Goal: Transaction & Acquisition: Purchase product/service

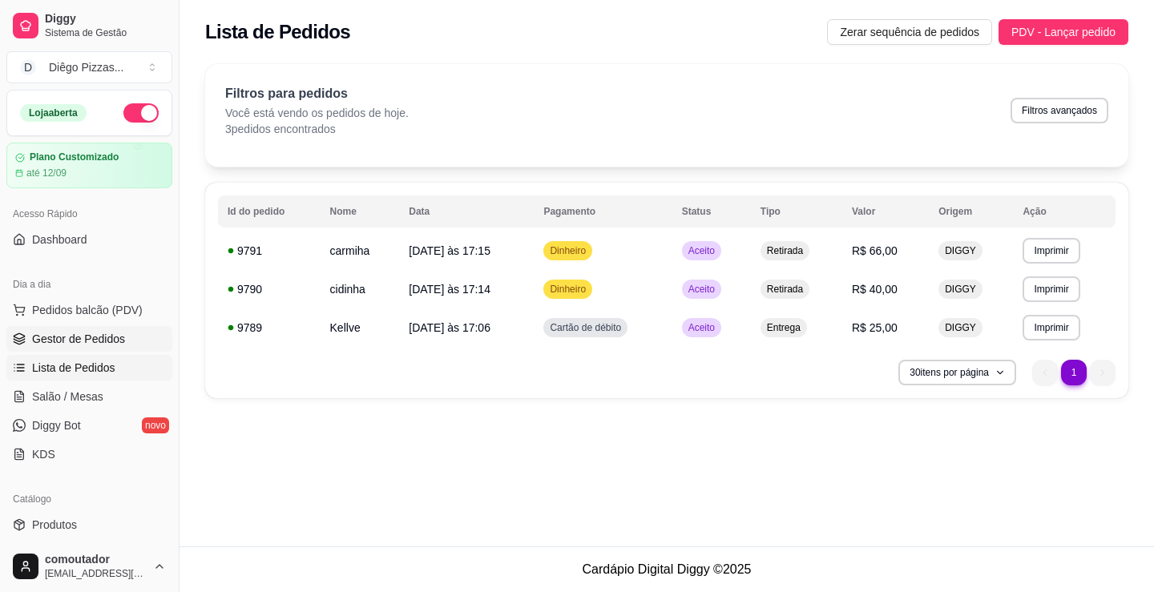
click at [104, 346] on span "Gestor de Pedidos" at bounding box center [78, 339] width 93 height 16
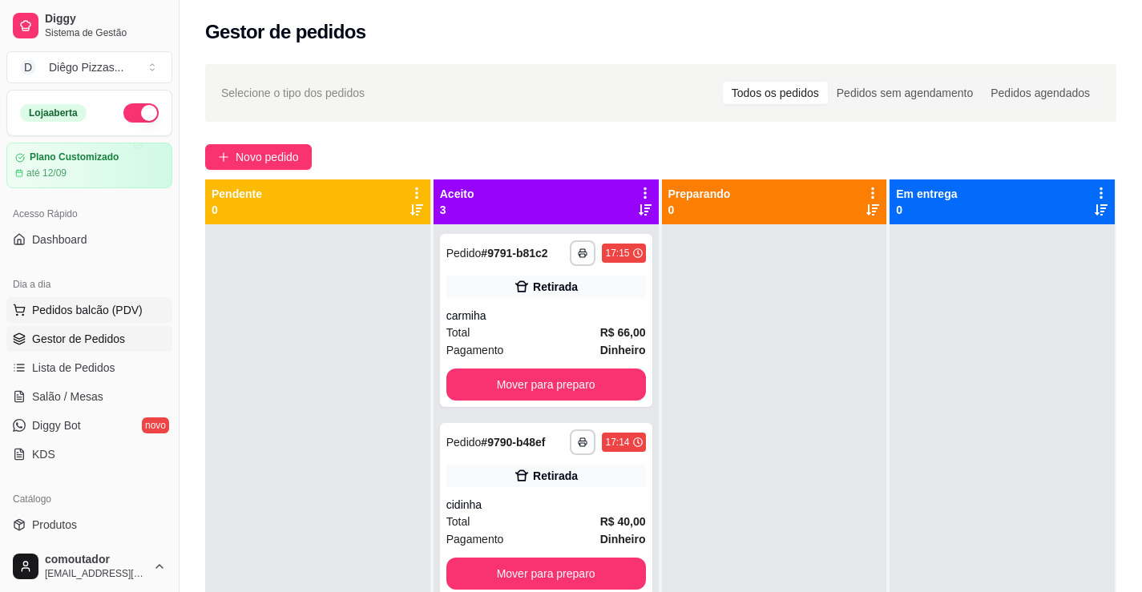
click at [107, 305] on span "Pedidos balcão (PDV)" at bounding box center [87, 310] width 111 height 16
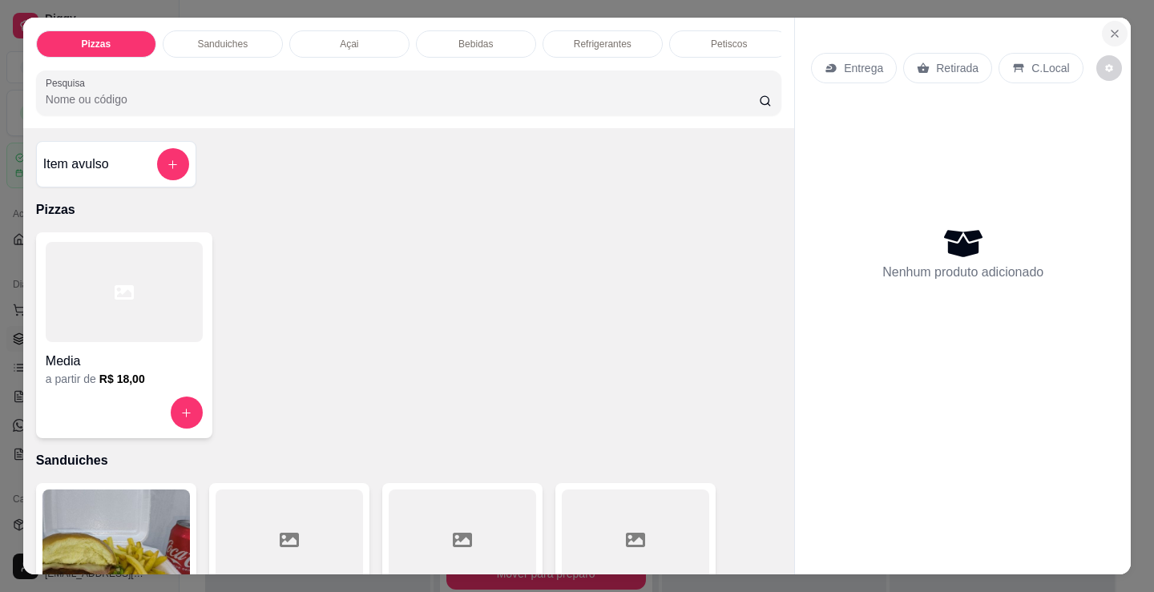
click at [1108, 29] on icon "Close" at bounding box center [1114, 33] width 13 height 13
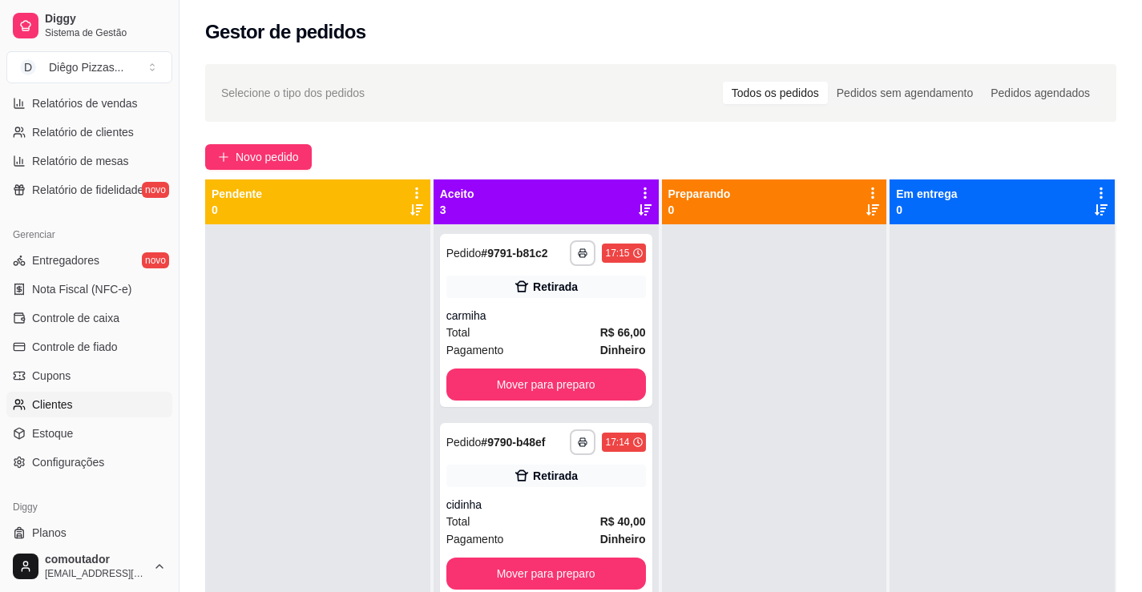
scroll to position [561, 0]
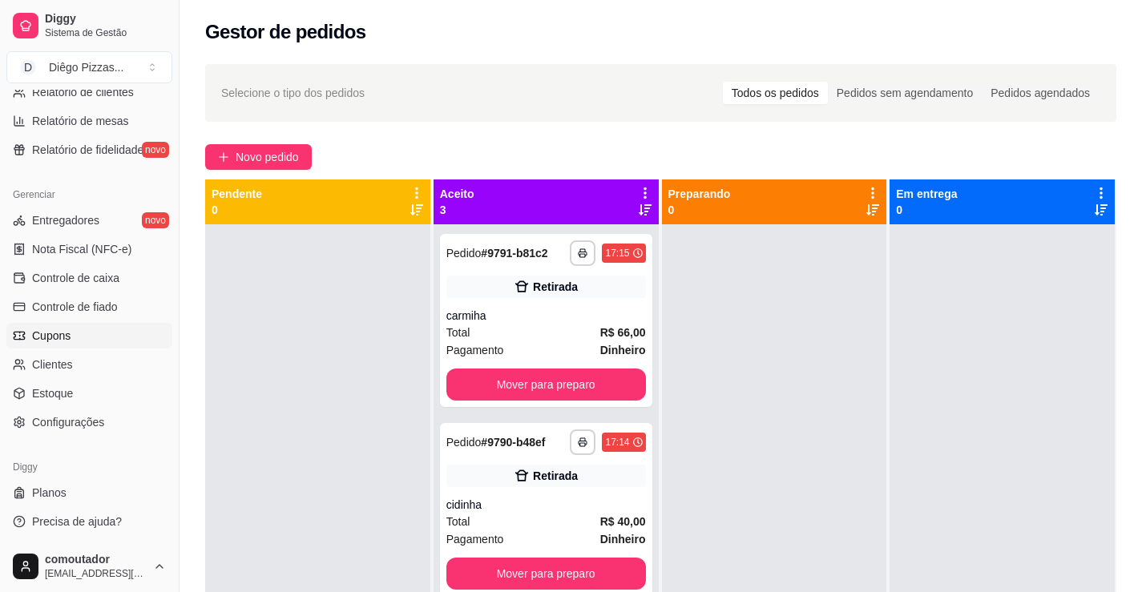
click at [82, 336] on link "Cupons" at bounding box center [89, 336] width 166 height 26
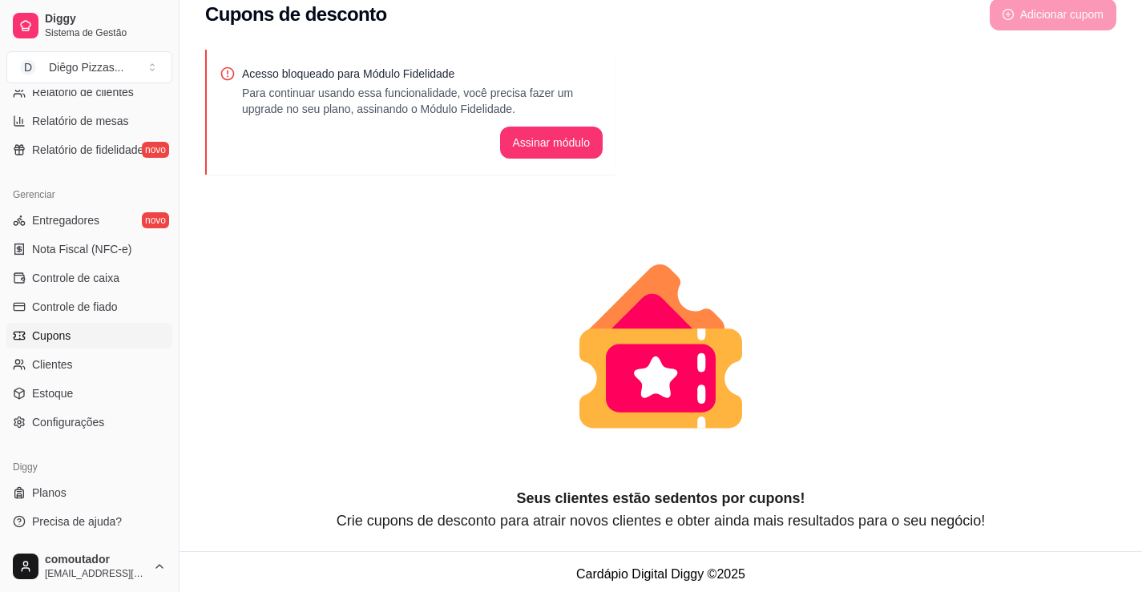
scroll to position [26, 0]
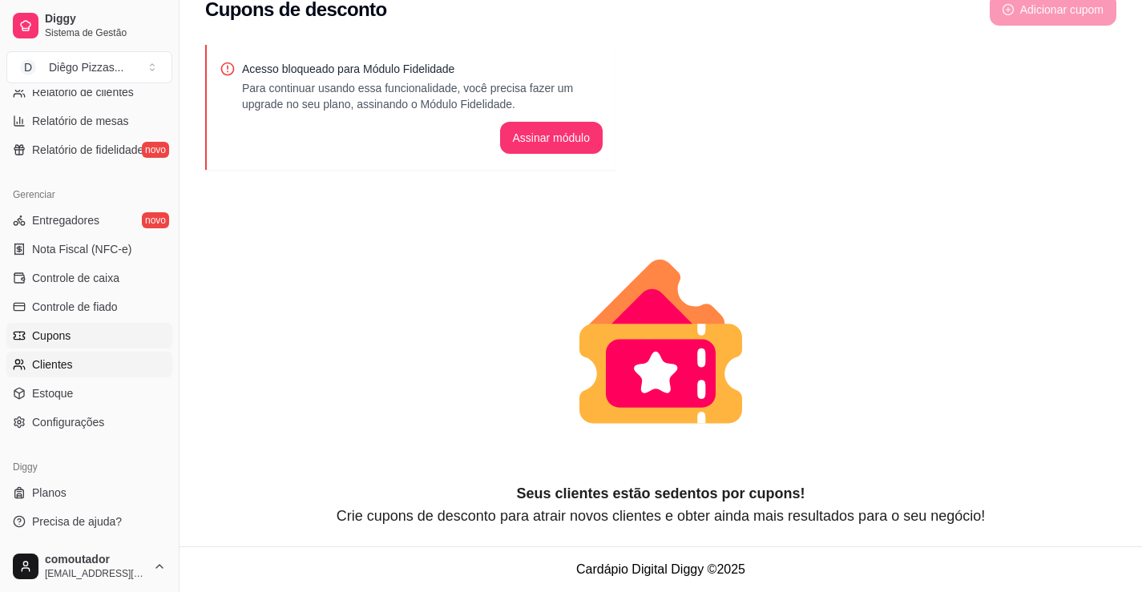
click at [68, 363] on span "Clientes" at bounding box center [52, 365] width 41 height 16
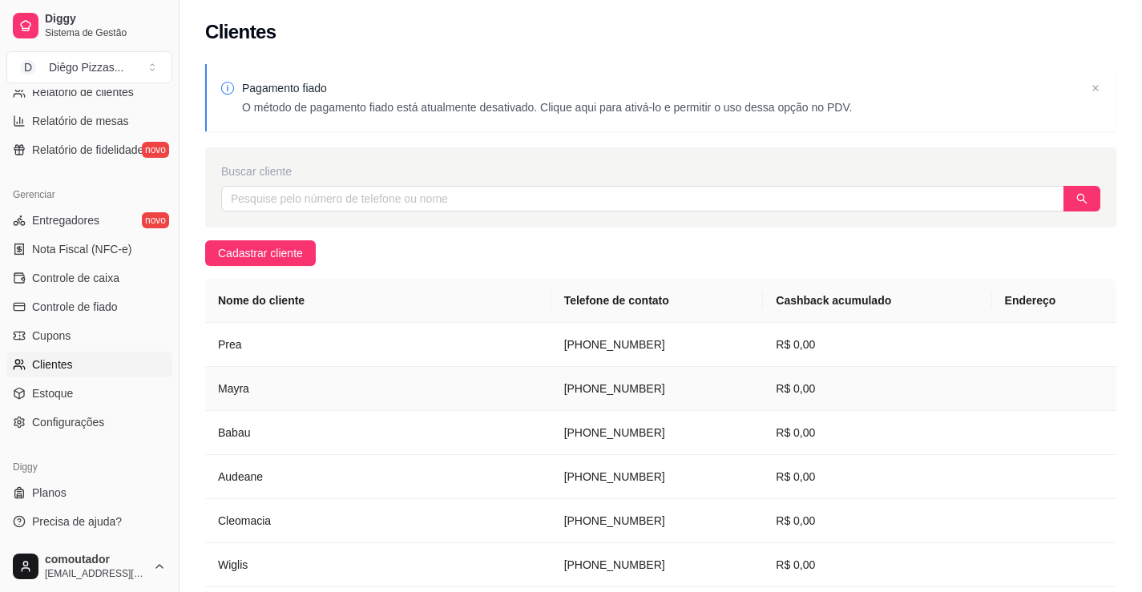
scroll to position [288, 0]
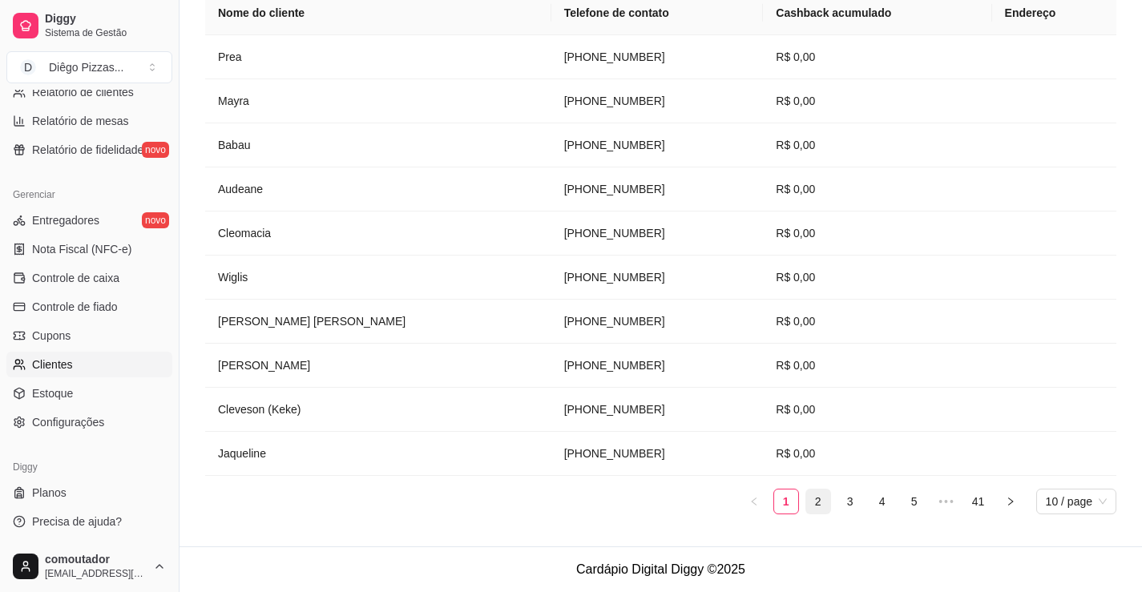
click at [821, 507] on link "2" at bounding box center [818, 502] width 24 height 24
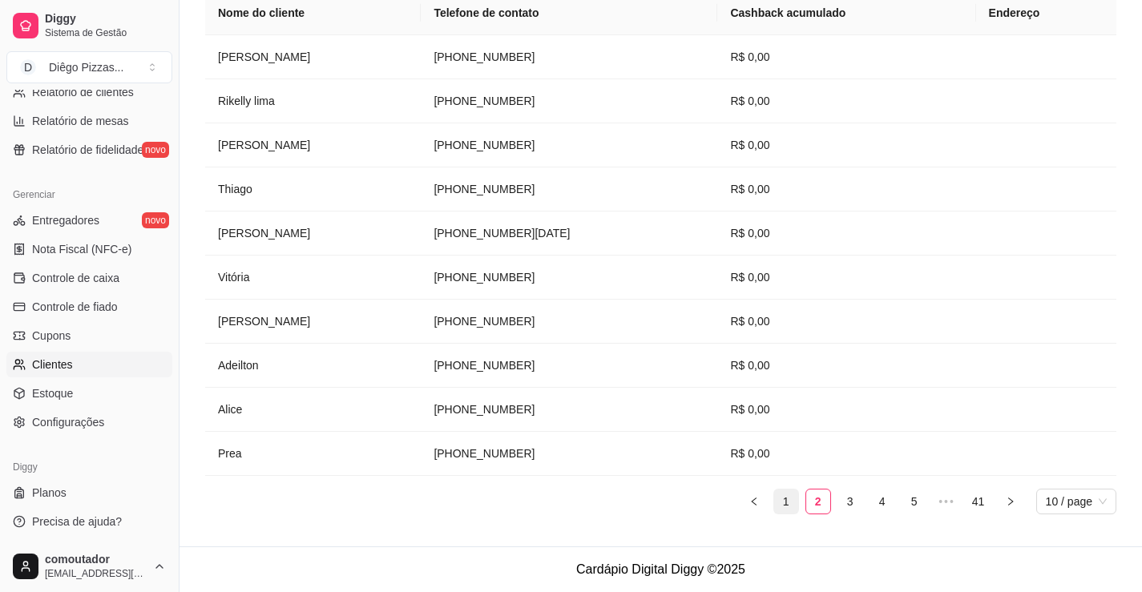
click at [789, 507] on link "1" at bounding box center [786, 502] width 24 height 24
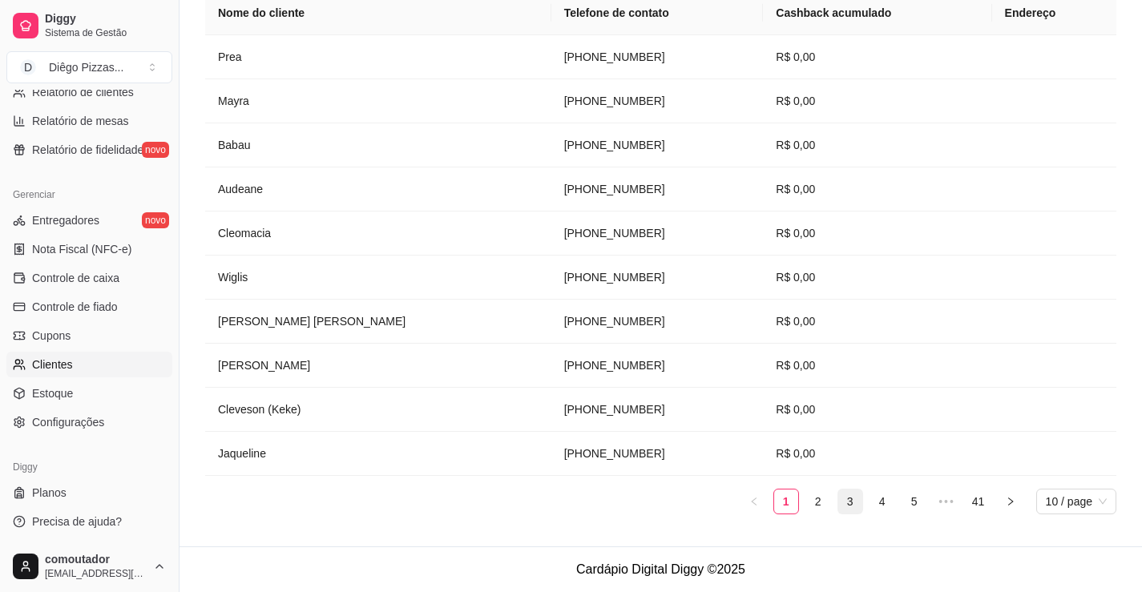
click at [839, 503] on link "3" at bounding box center [850, 502] width 24 height 24
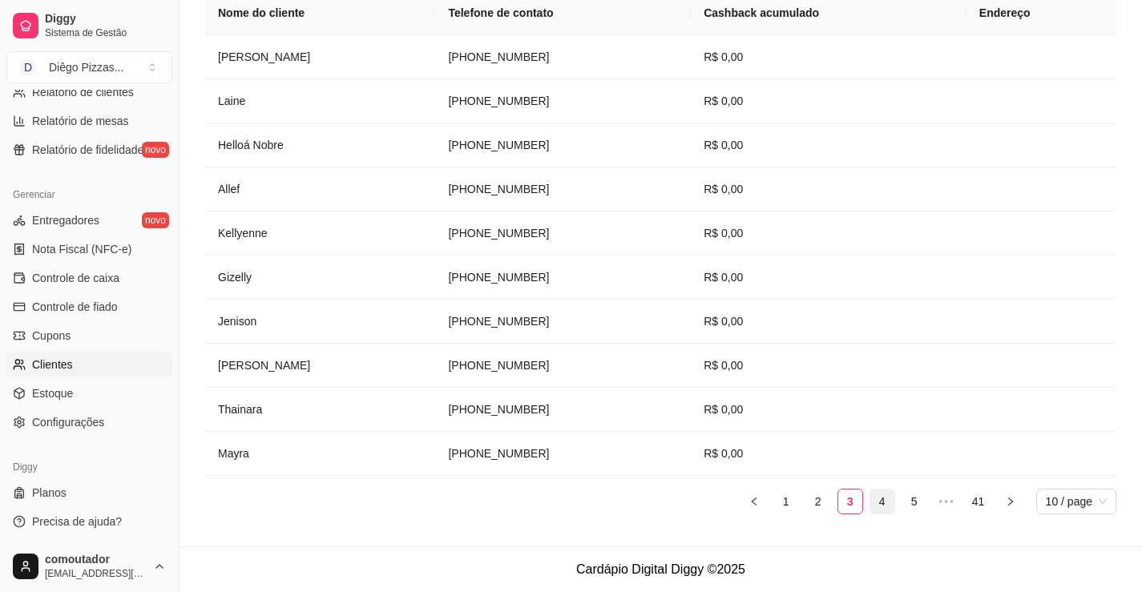
click at [878, 503] on link "4" at bounding box center [882, 502] width 24 height 24
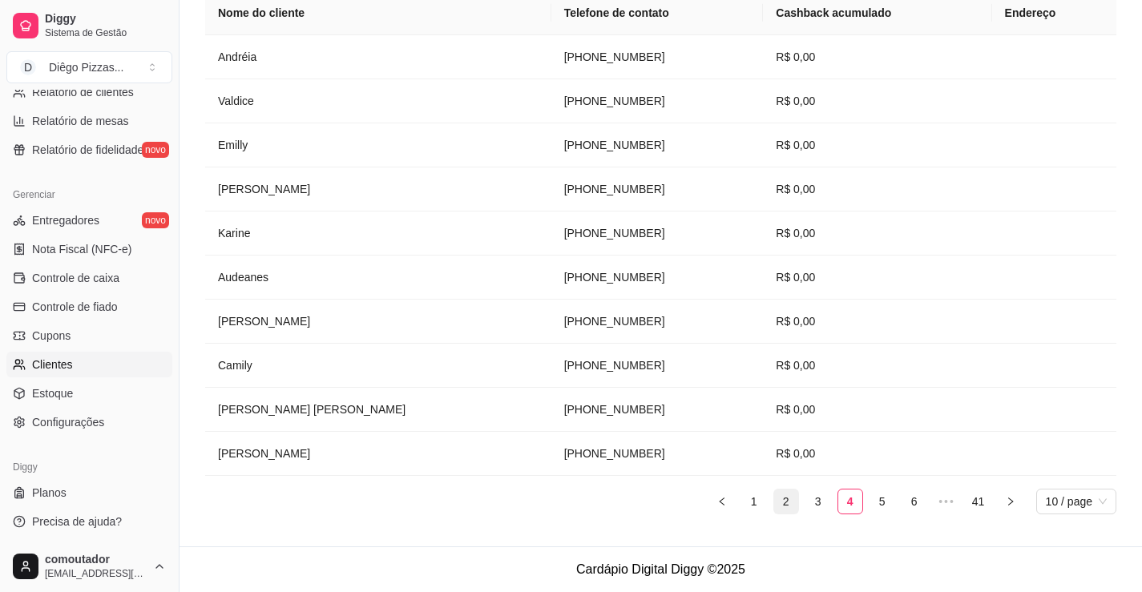
click at [781, 504] on link "2" at bounding box center [786, 502] width 24 height 24
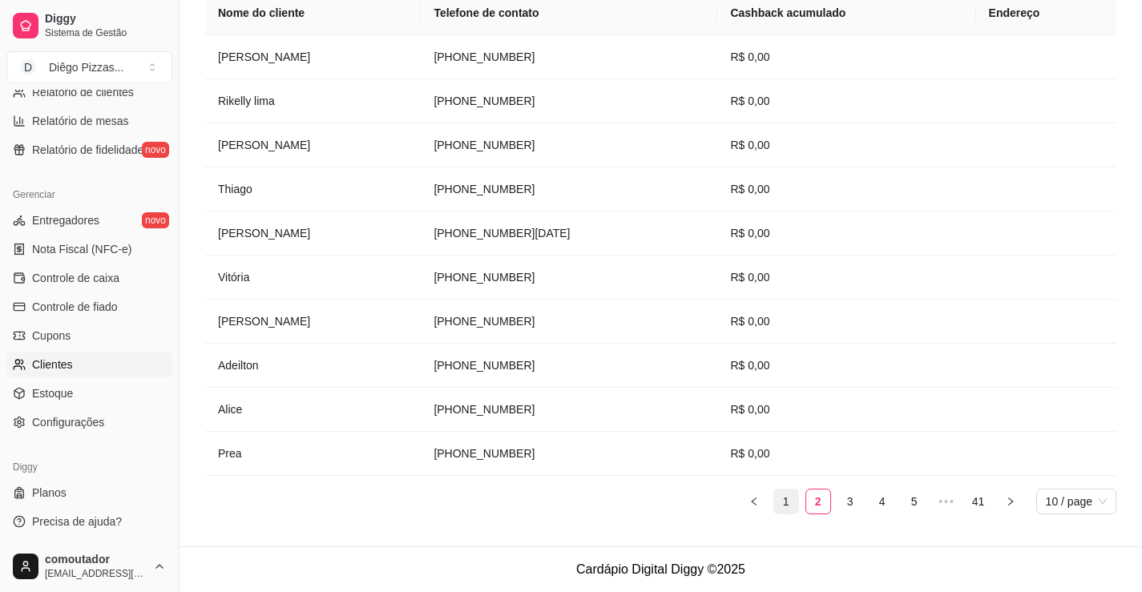
click at [792, 503] on link "1" at bounding box center [786, 502] width 24 height 24
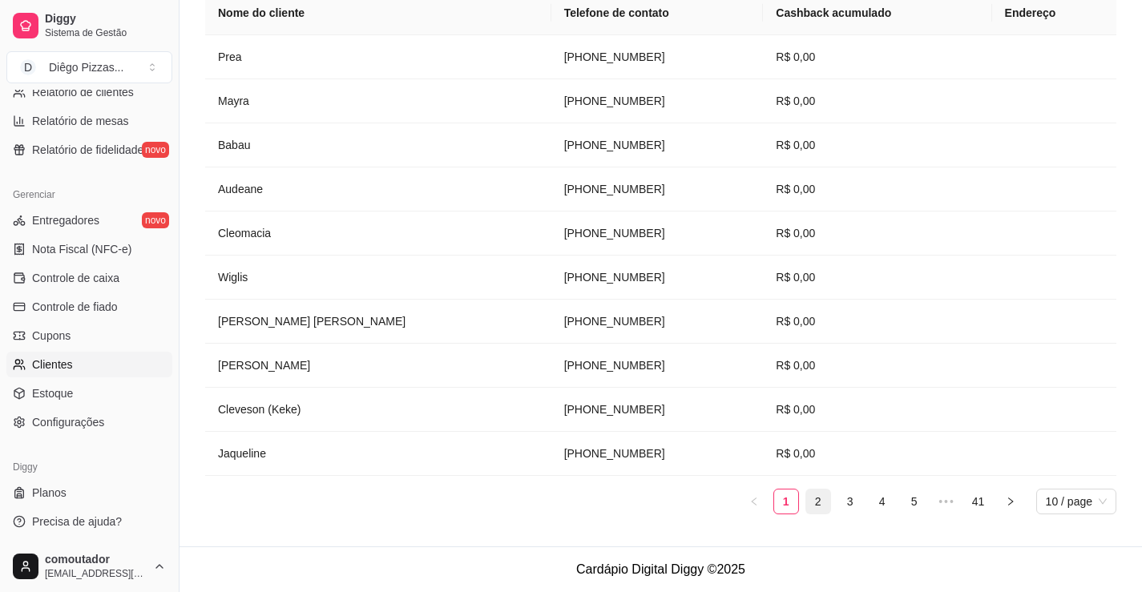
click at [814, 500] on link "2" at bounding box center [818, 502] width 24 height 24
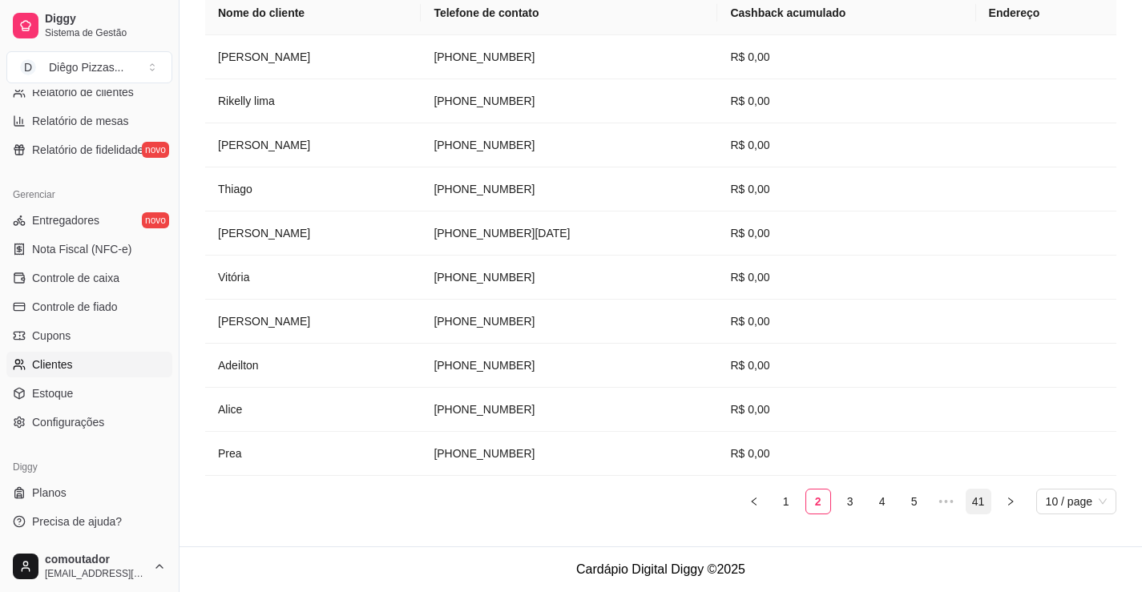
click at [986, 496] on link "41" at bounding box center [979, 502] width 24 height 24
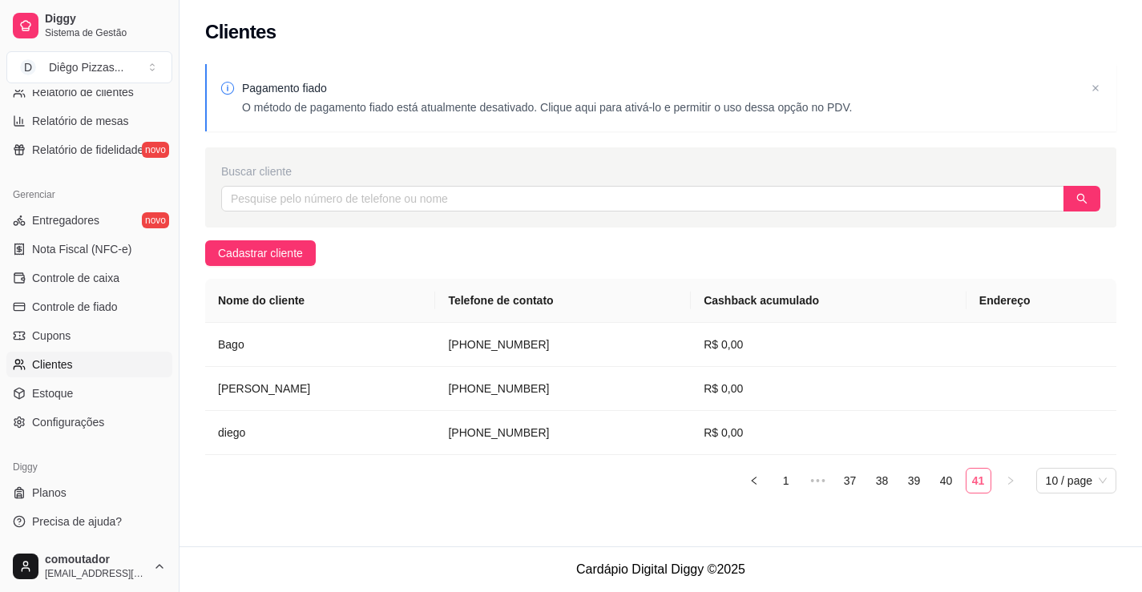
scroll to position [0, 0]
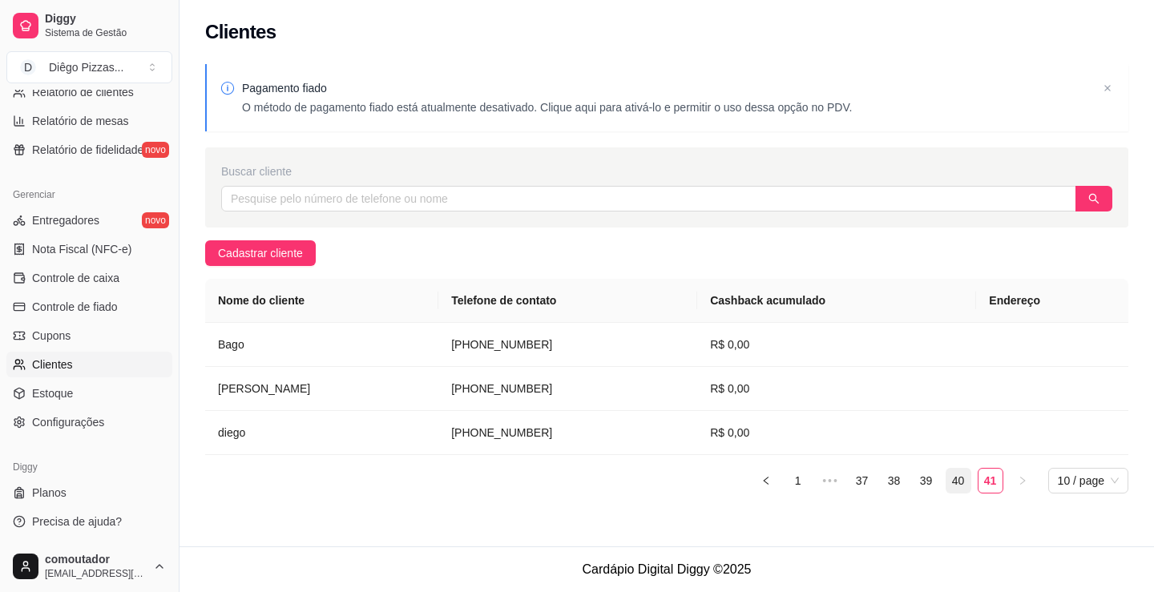
click at [949, 478] on link "40" at bounding box center [959, 481] width 24 height 24
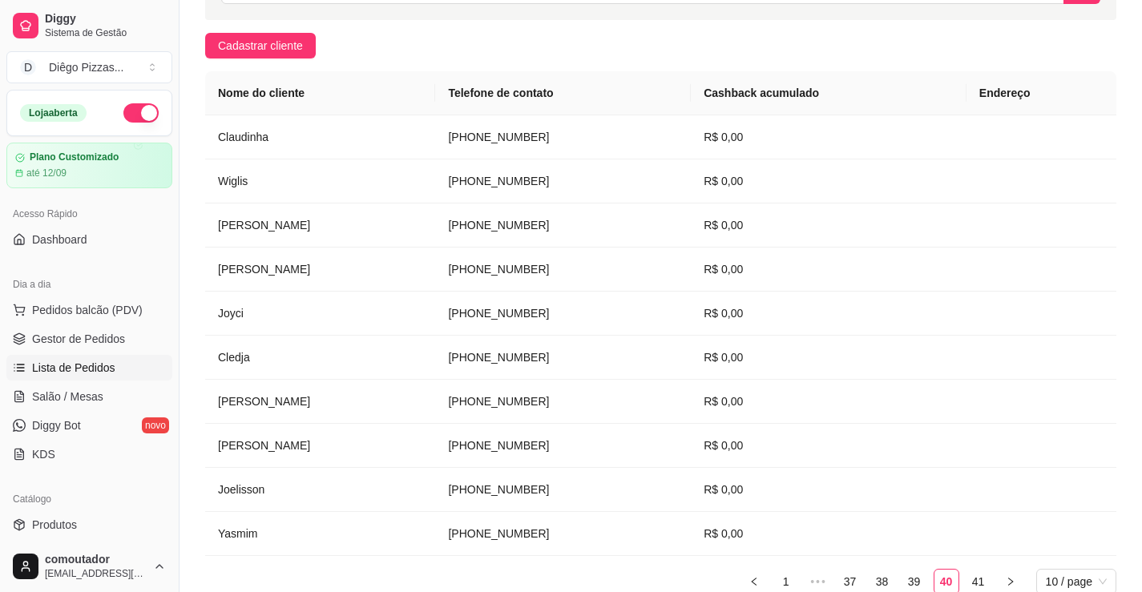
click at [79, 364] on span "Lista de Pedidos" at bounding box center [73, 368] width 83 height 16
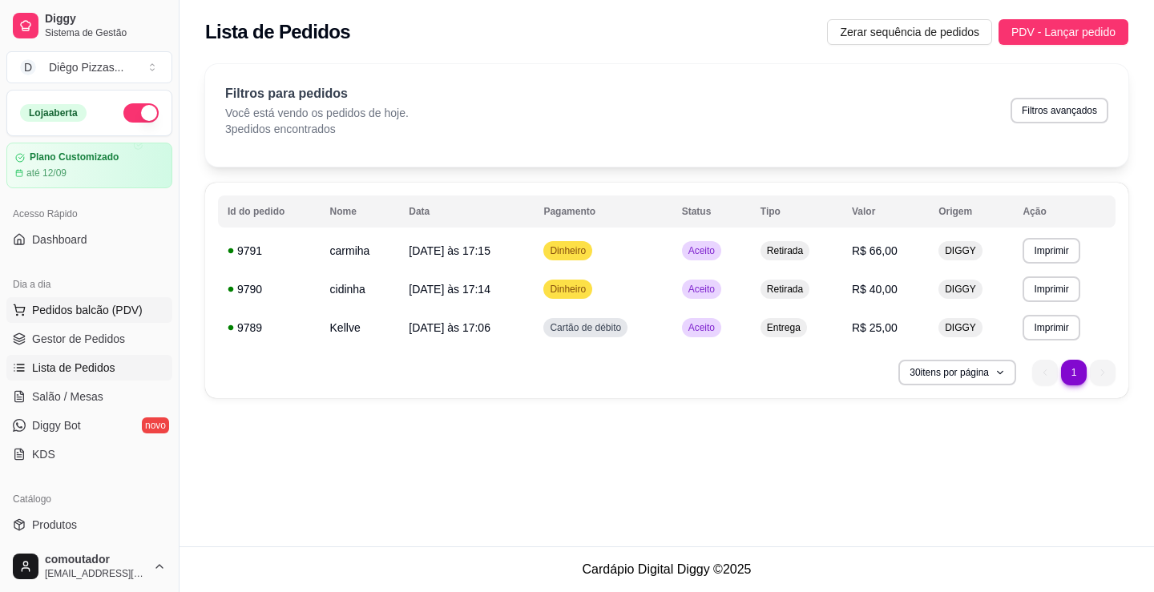
click at [106, 306] on span "Pedidos balcão (PDV)" at bounding box center [87, 310] width 111 height 16
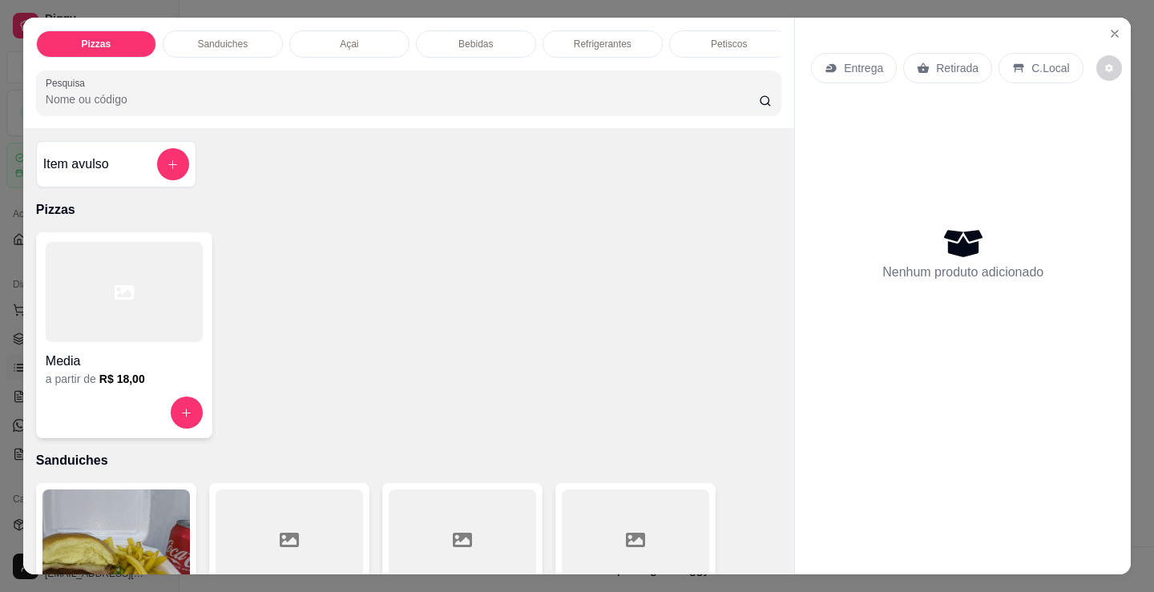
click at [128, 280] on div at bounding box center [124, 292] width 157 height 100
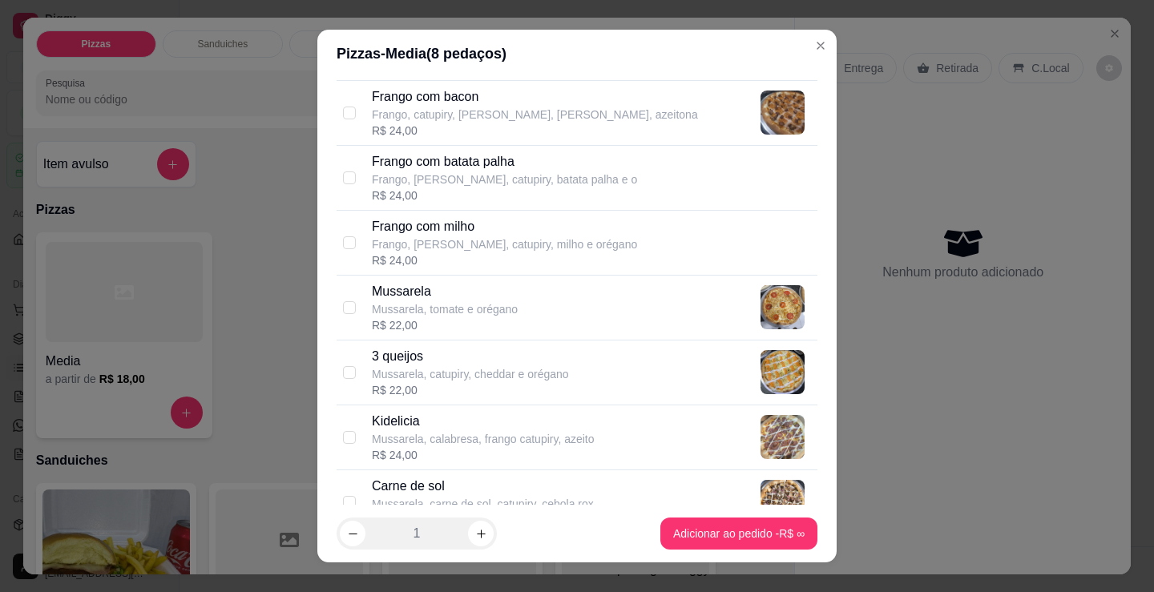
scroll to position [481, 0]
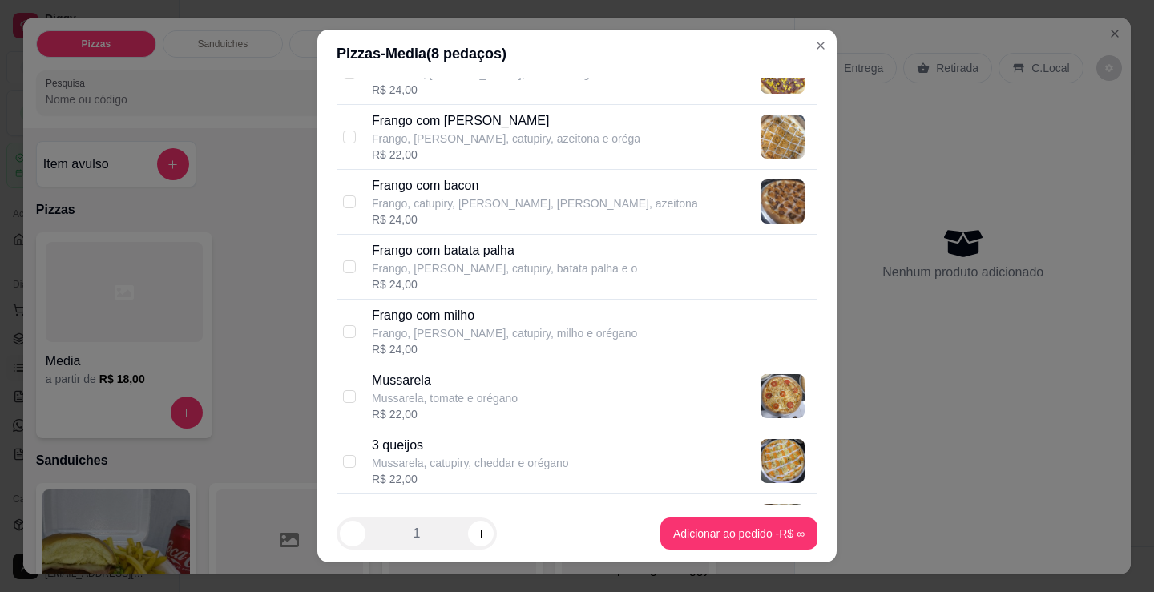
click at [512, 273] on p "Frango, [PERSON_NAME], catupiry, batata palha e o" at bounding box center [504, 268] width 265 height 16
checkbox input "true"
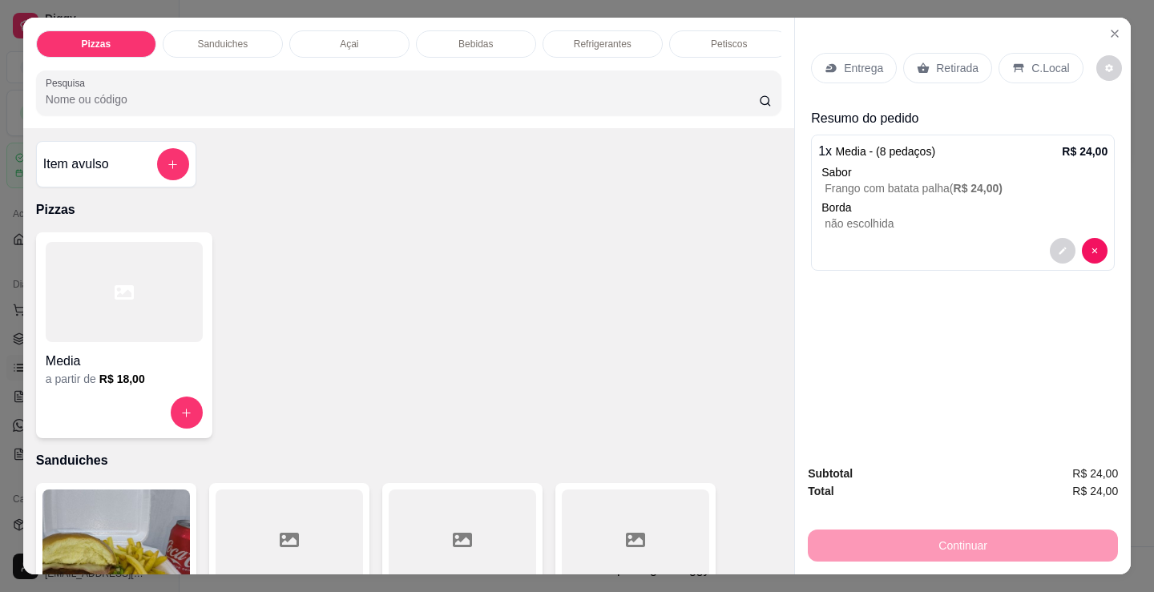
click at [874, 60] on p "Entrega" at bounding box center [863, 68] width 39 height 16
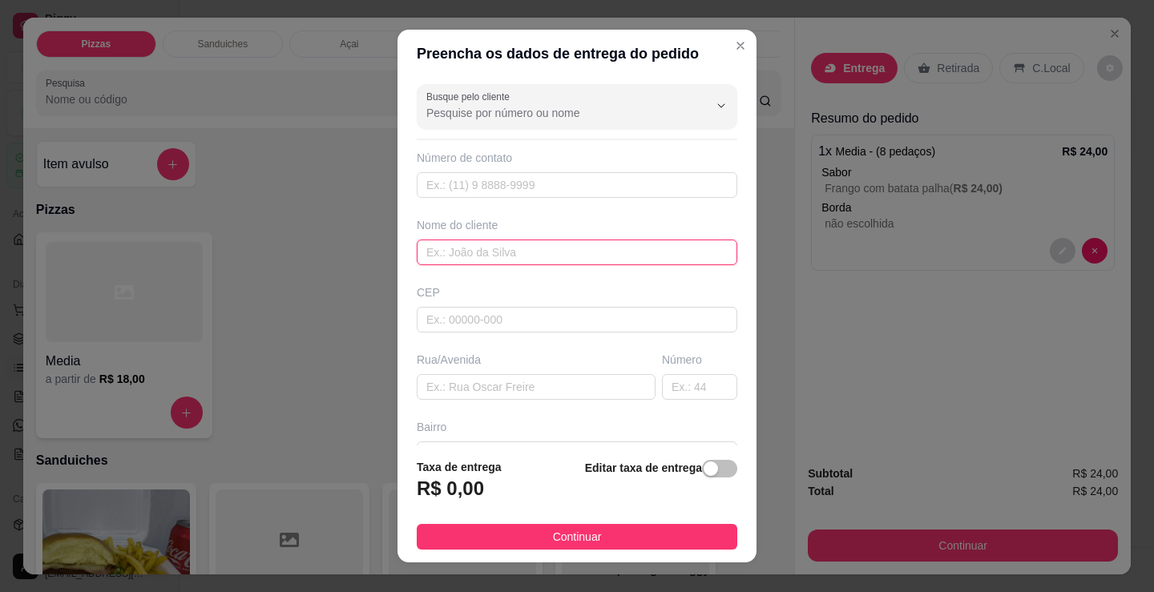
click at [604, 248] on input "text" at bounding box center [577, 253] width 321 height 26
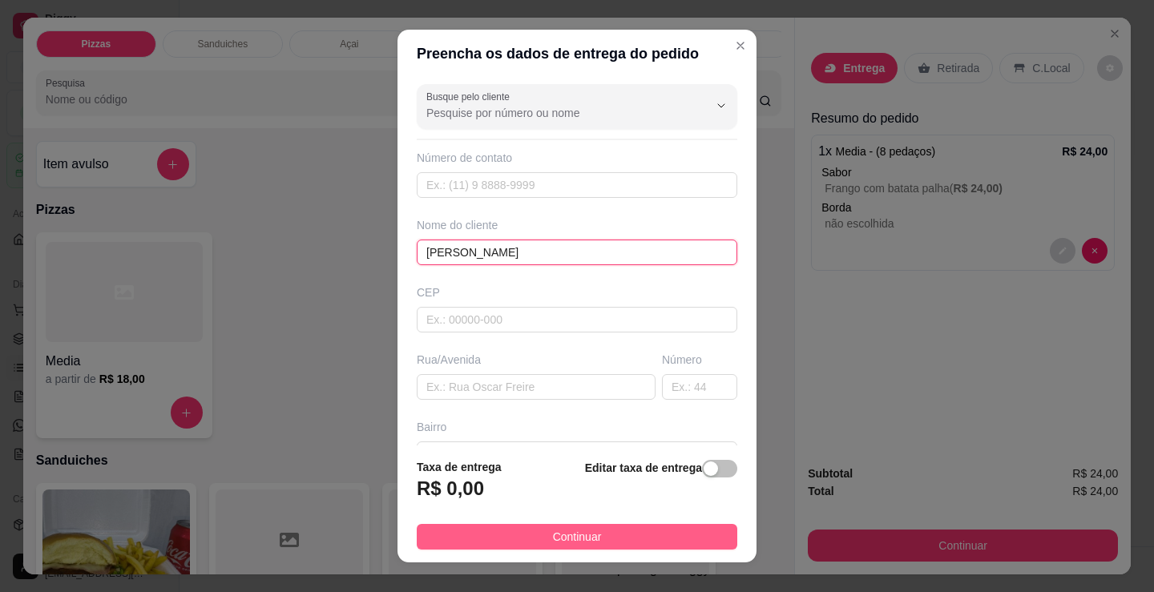
type input "[PERSON_NAME]"
click at [676, 548] on button "Continuar" at bounding box center [577, 537] width 321 height 26
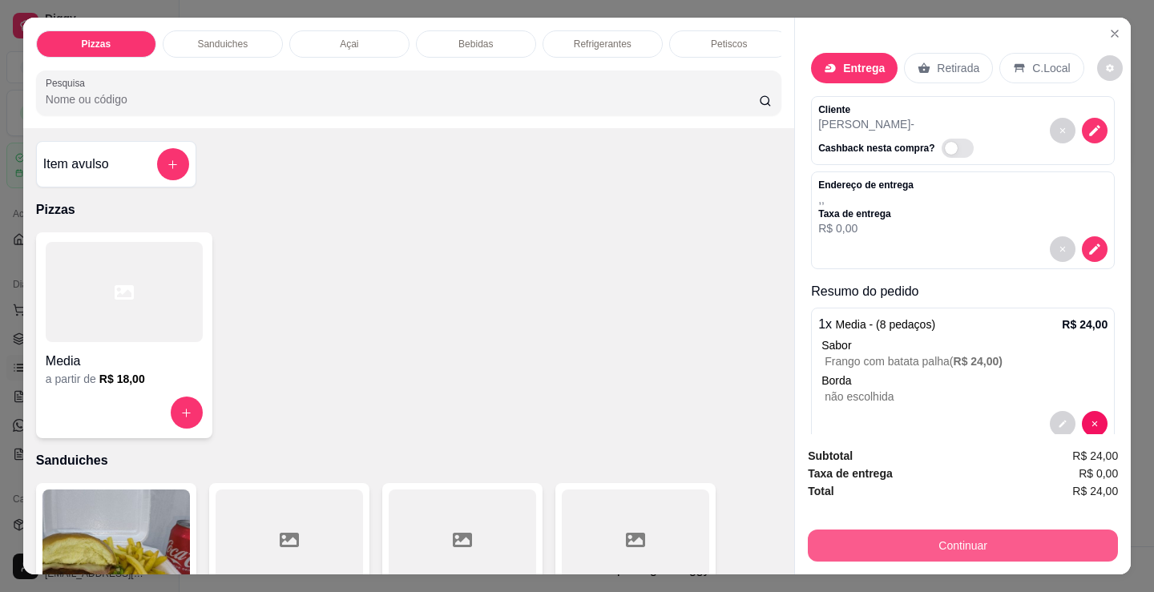
click at [906, 537] on button "Continuar" at bounding box center [963, 546] width 310 height 32
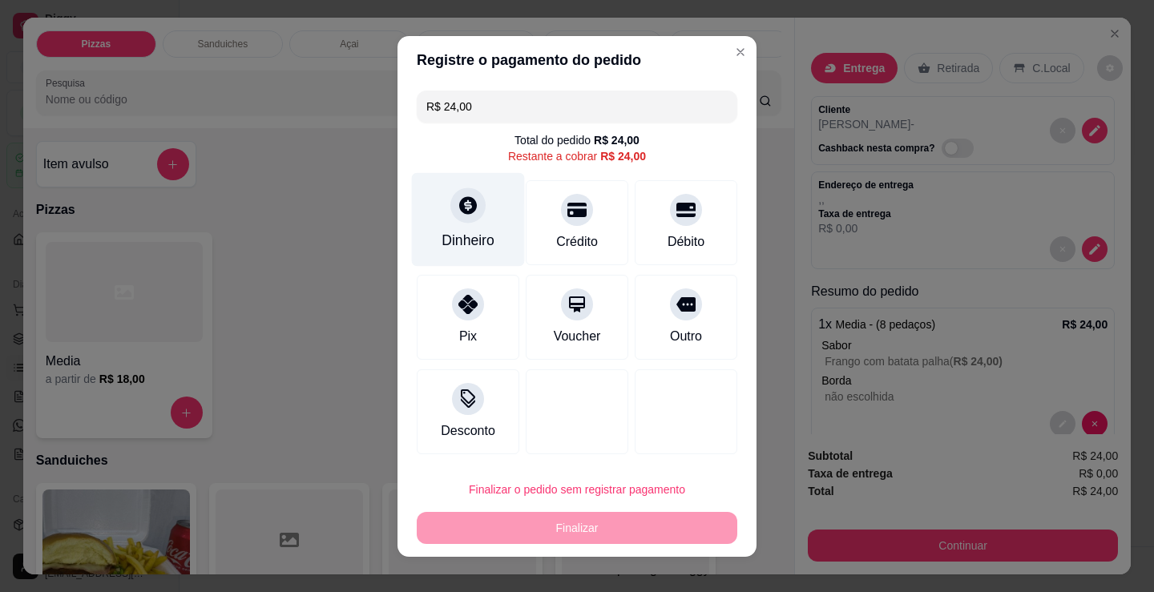
click at [463, 238] on div "Dinheiro" at bounding box center [468, 240] width 53 height 21
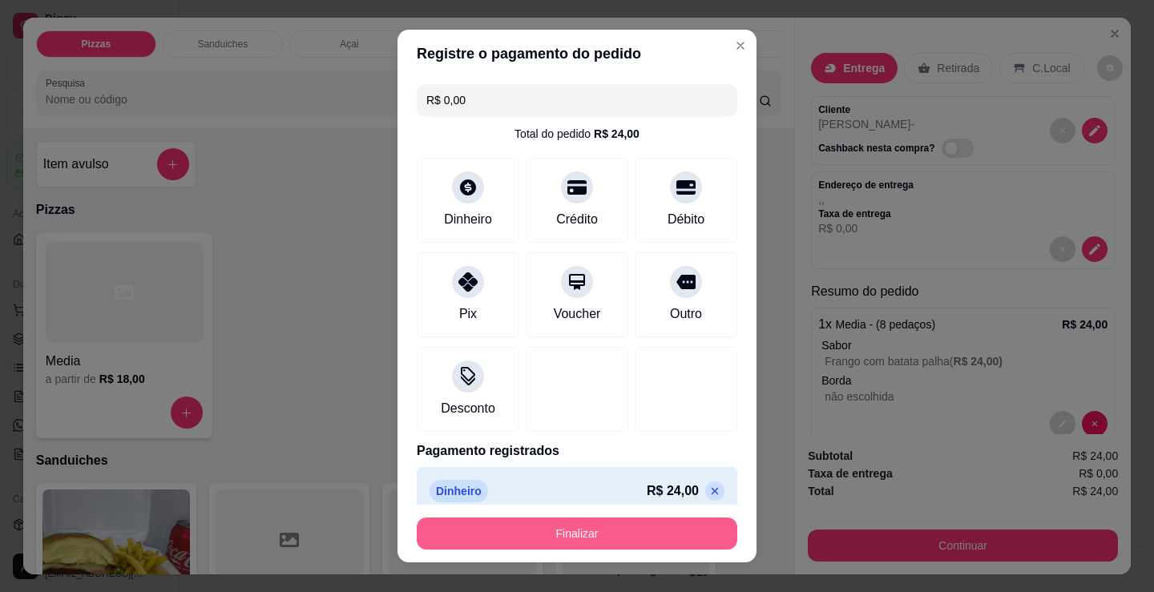
click at [592, 531] on button "Finalizar" at bounding box center [577, 534] width 321 height 32
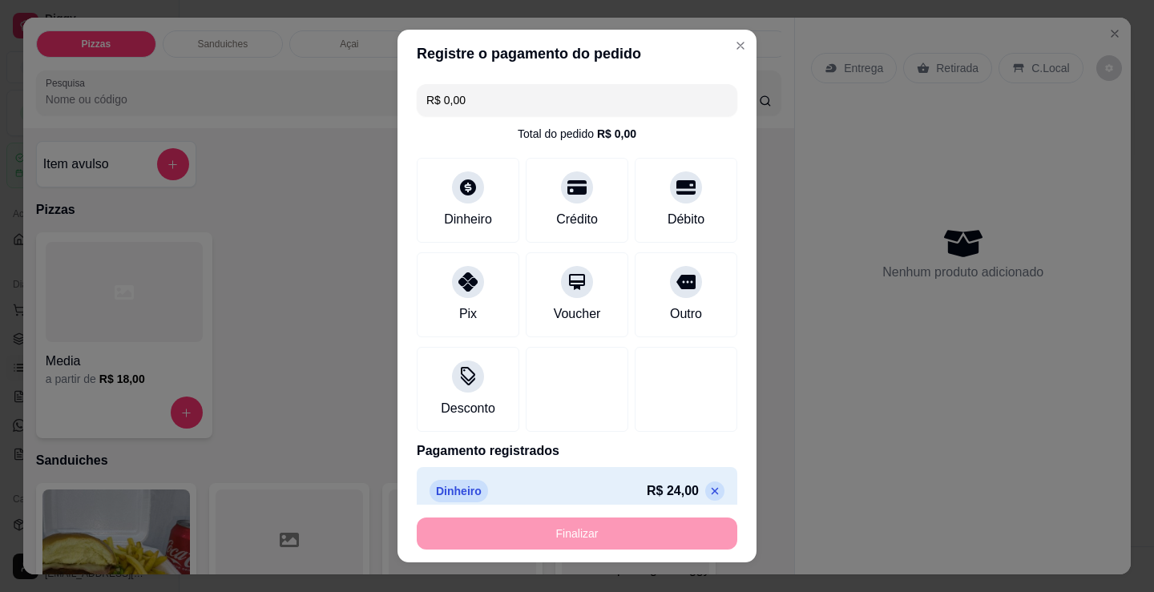
type input "-R$ 24,00"
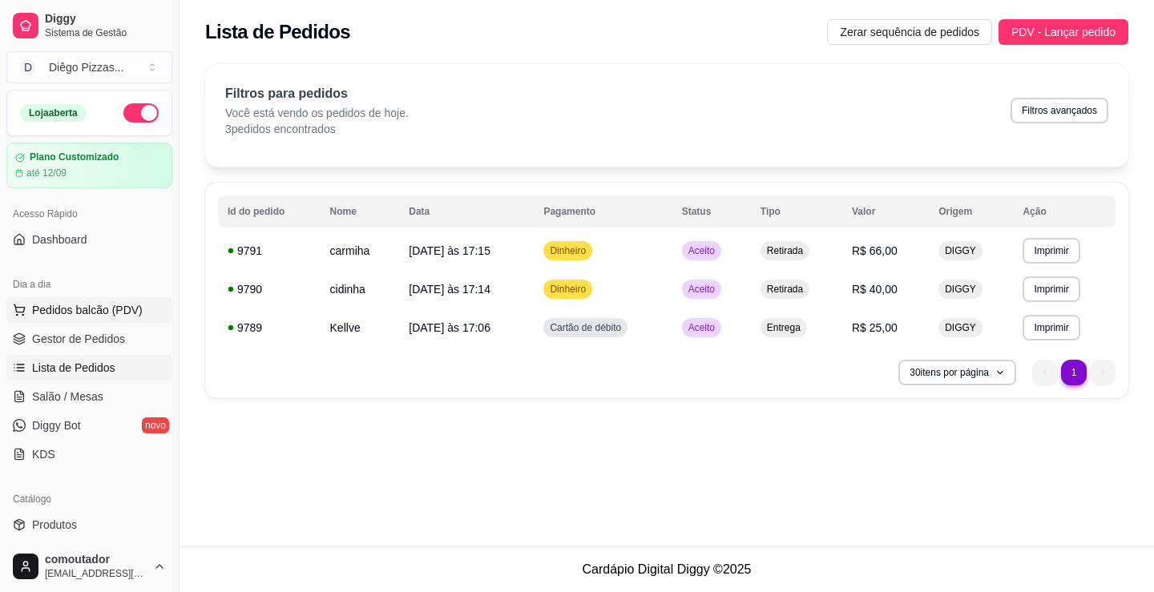
click at [85, 313] on span "Pedidos balcão (PDV)" at bounding box center [87, 310] width 111 height 16
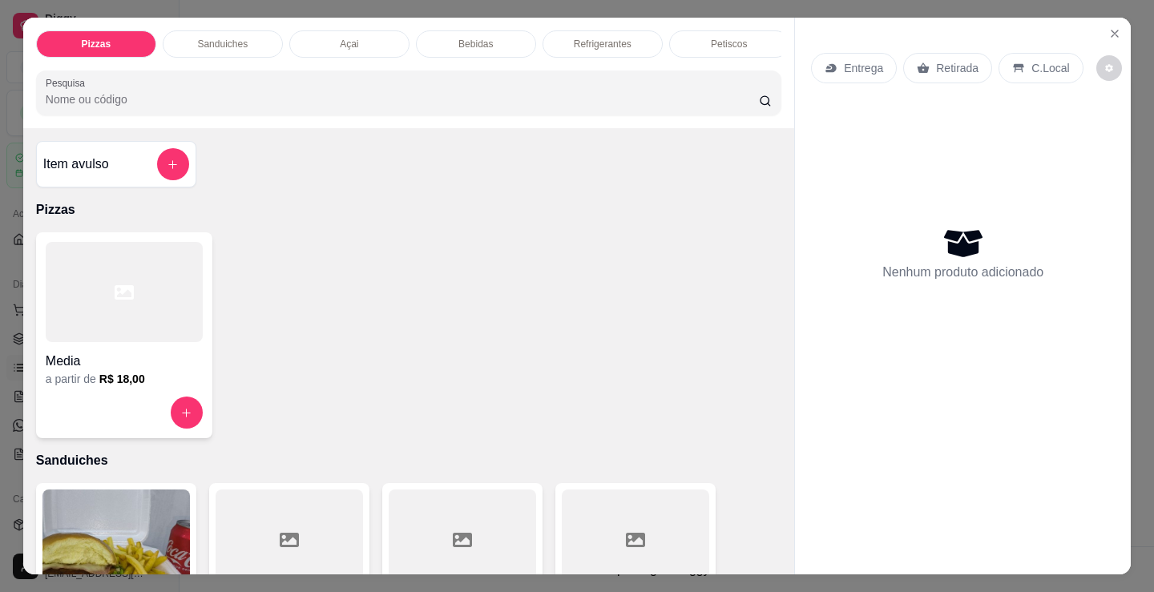
click at [154, 311] on div at bounding box center [124, 292] width 157 height 100
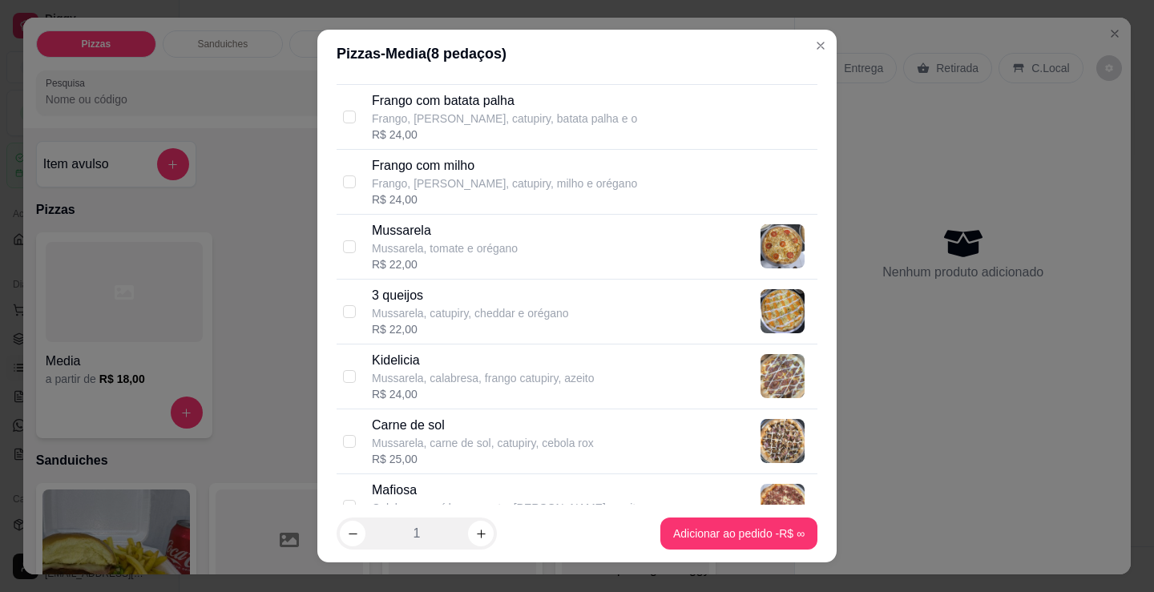
scroll to position [641, 0]
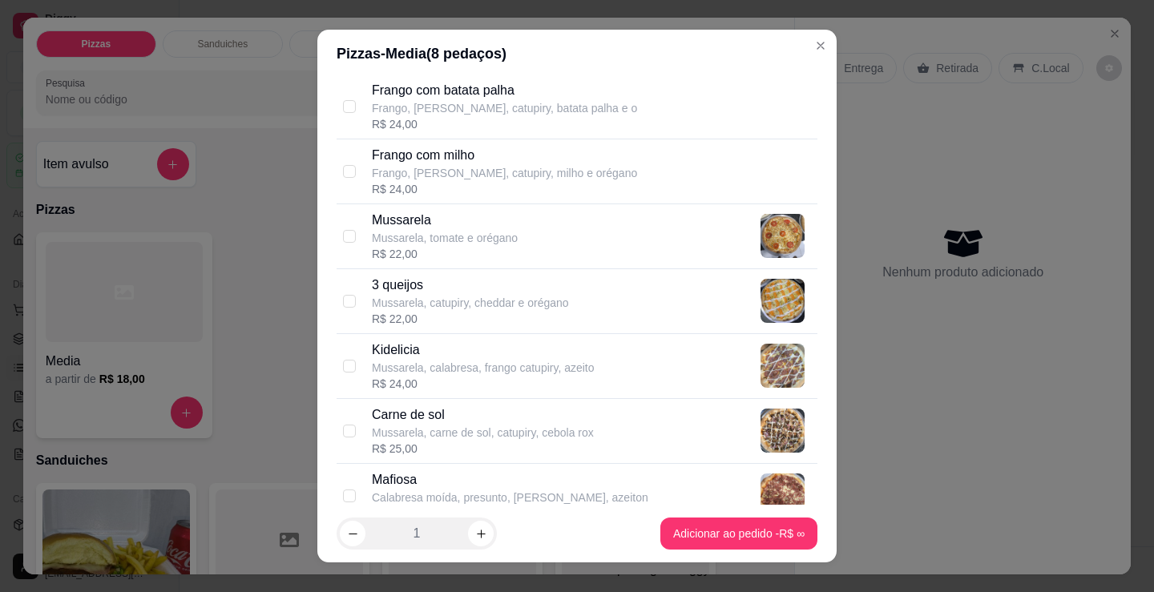
click at [550, 425] on p "Mussarela, carne de sol, catupiry, cebola rox" at bounding box center [483, 433] width 222 height 16
checkbox input "true"
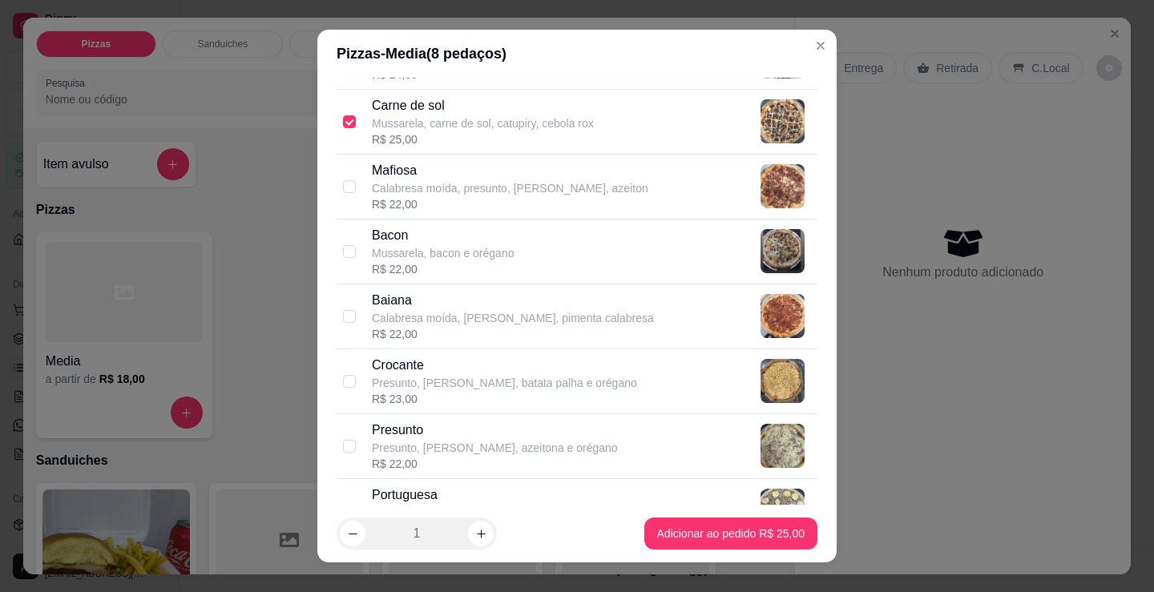
scroll to position [962, 0]
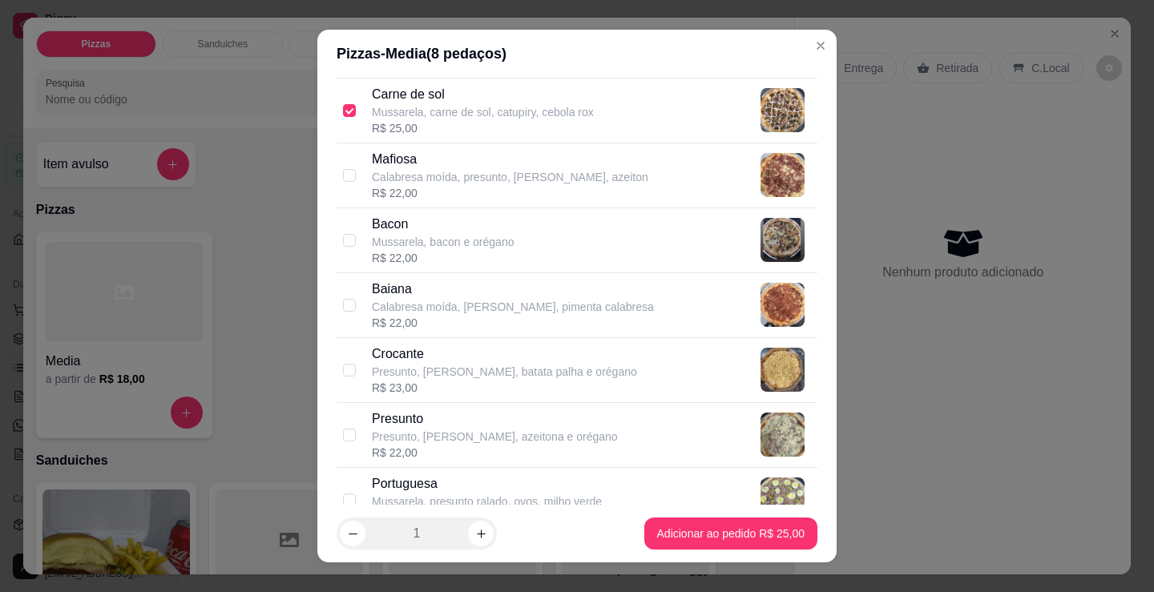
click at [507, 431] on p "Presunto, [PERSON_NAME], azeitona e orégano" at bounding box center [495, 437] width 246 height 16
checkbox input "true"
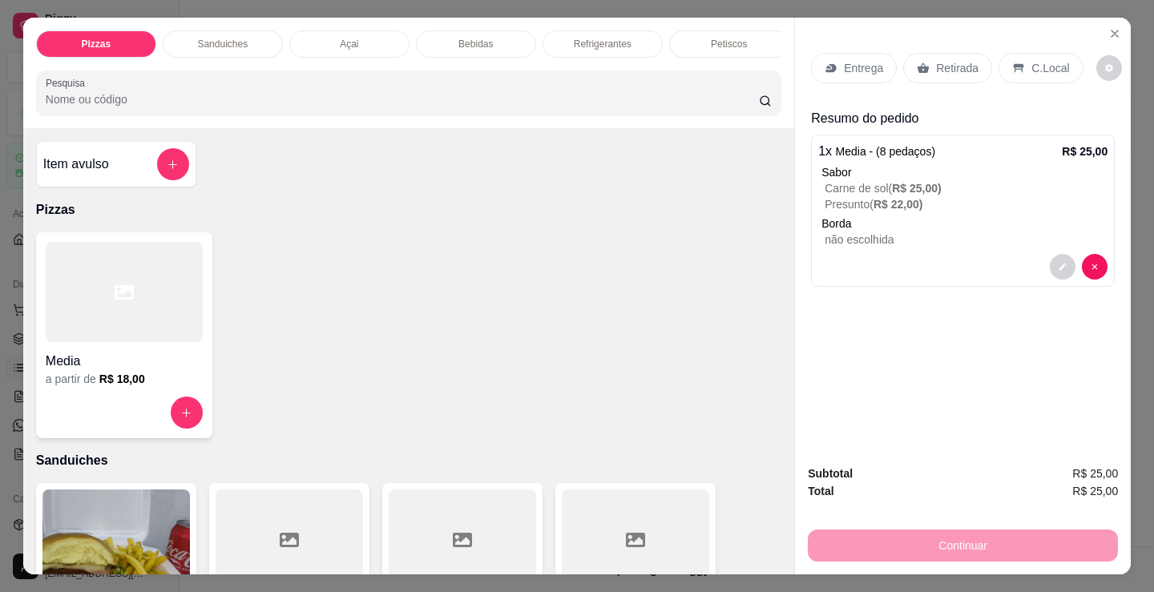
click at [850, 68] on p "Entrega" at bounding box center [863, 68] width 39 height 16
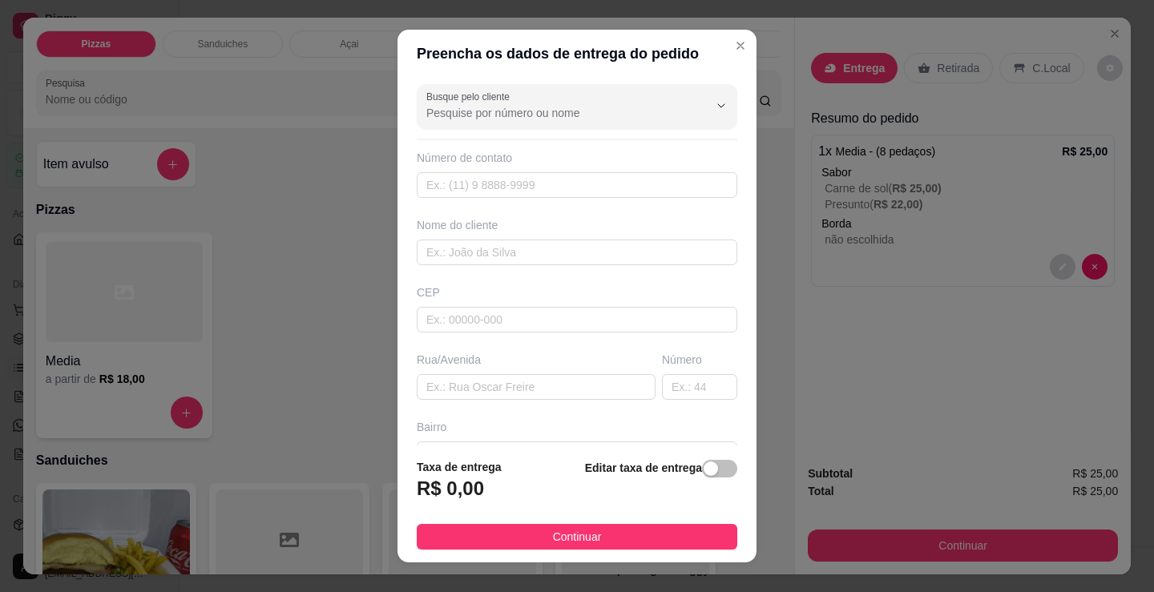
click at [402, 343] on div "Busque pelo cliente Número de contato Nome do cliente CEP Rua/[GEOGRAPHIC_DATA]" at bounding box center [577, 262] width 359 height 368
click at [491, 260] on input "text" at bounding box center [577, 253] width 321 height 26
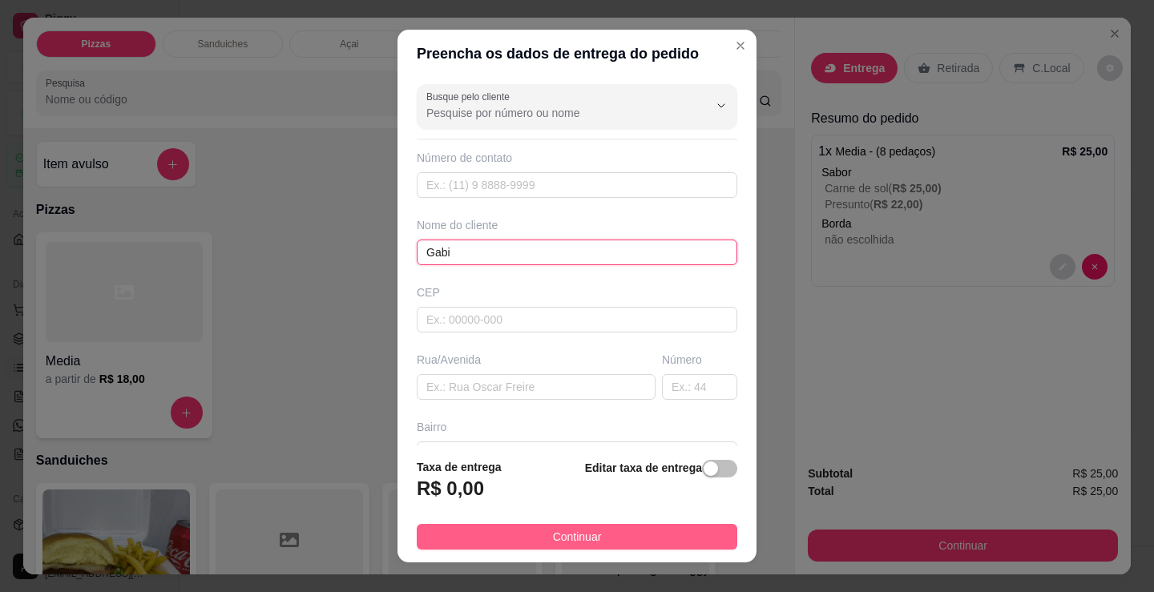
type input "Gabi"
click at [704, 533] on button "Continuar" at bounding box center [577, 537] width 321 height 26
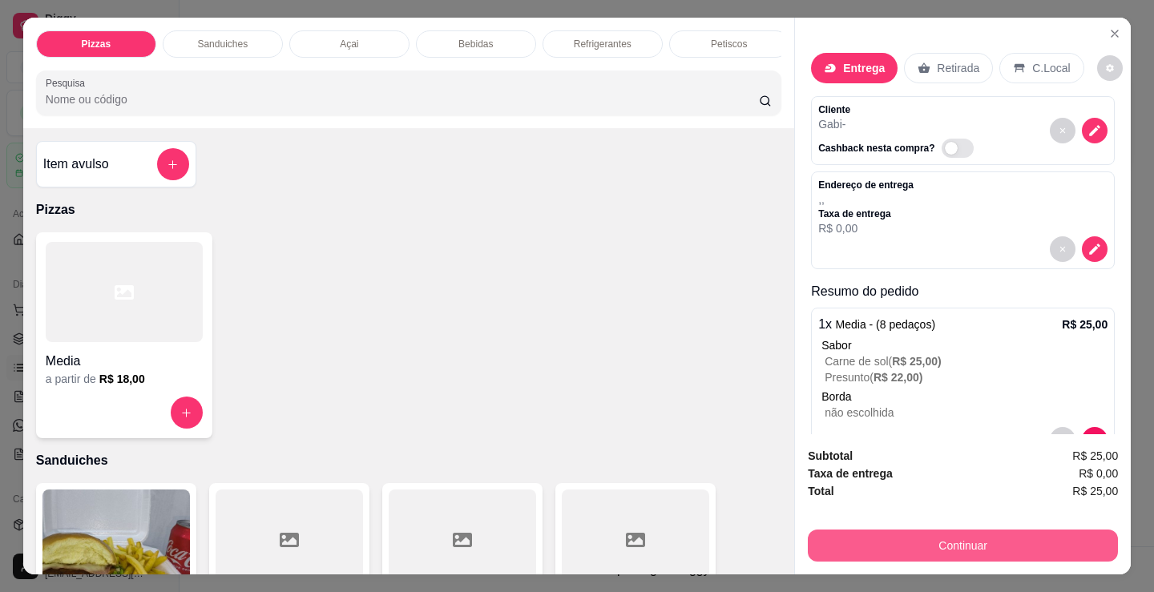
click at [915, 530] on button "Continuar" at bounding box center [963, 546] width 310 height 32
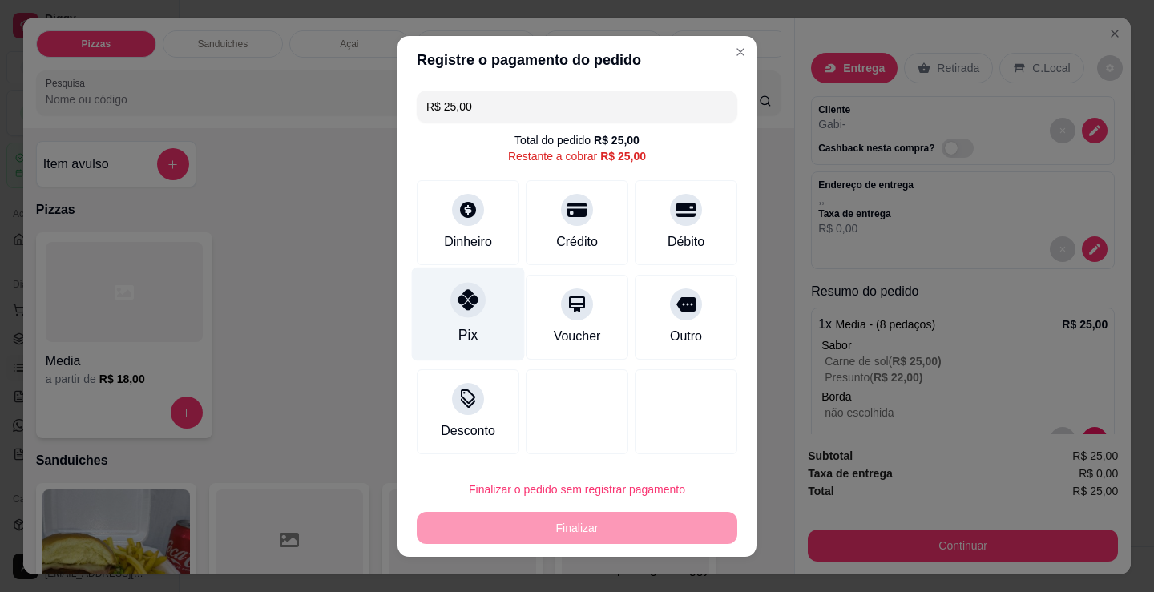
click at [466, 323] on div "Pix" at bounding box center [468, 314] width 113 height 94
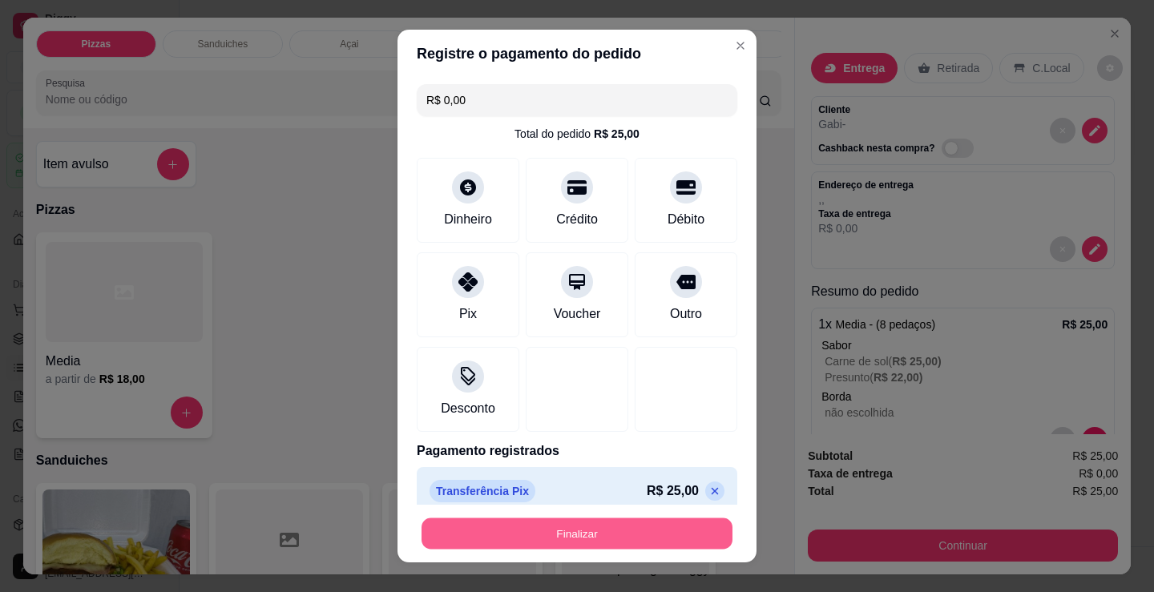
click at [601, 539] on button "Finalizar" at bounding box center [577, 534] width 311 height 31
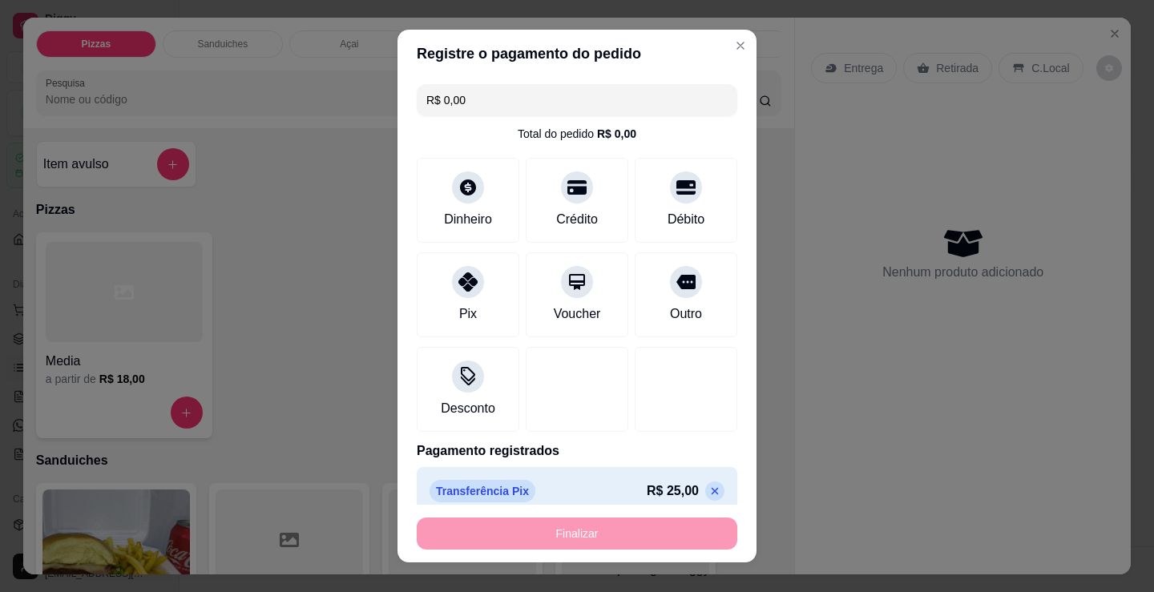
type input "-R$ 25,00"
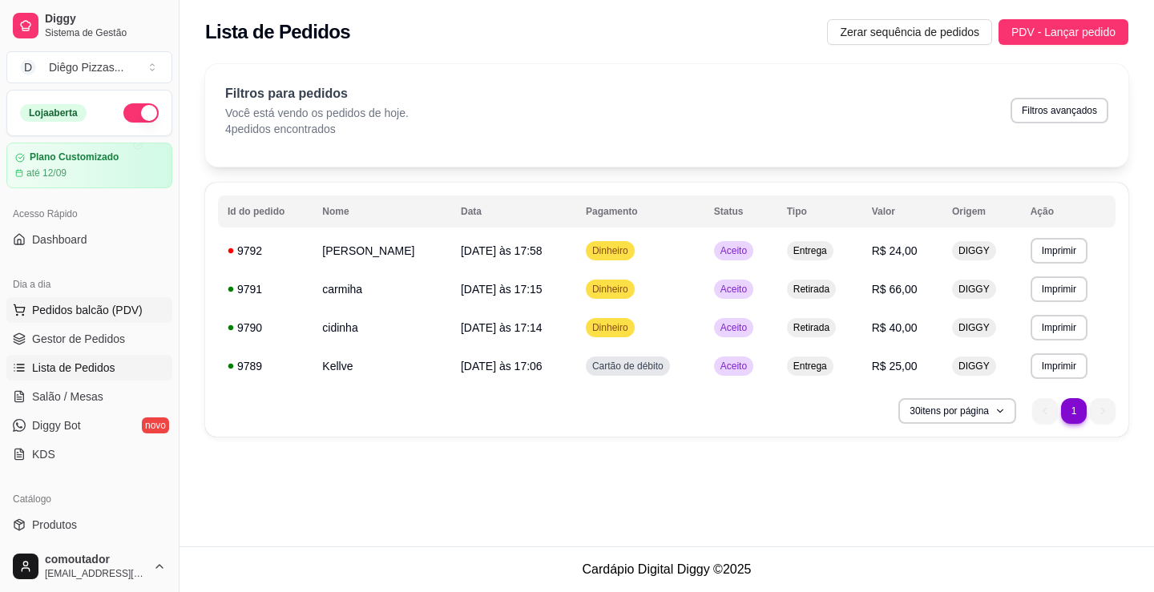
click at [86, 312] on span "Pedidos balcão (PDV)" at bounding box center [87, 310] width 111 height 16
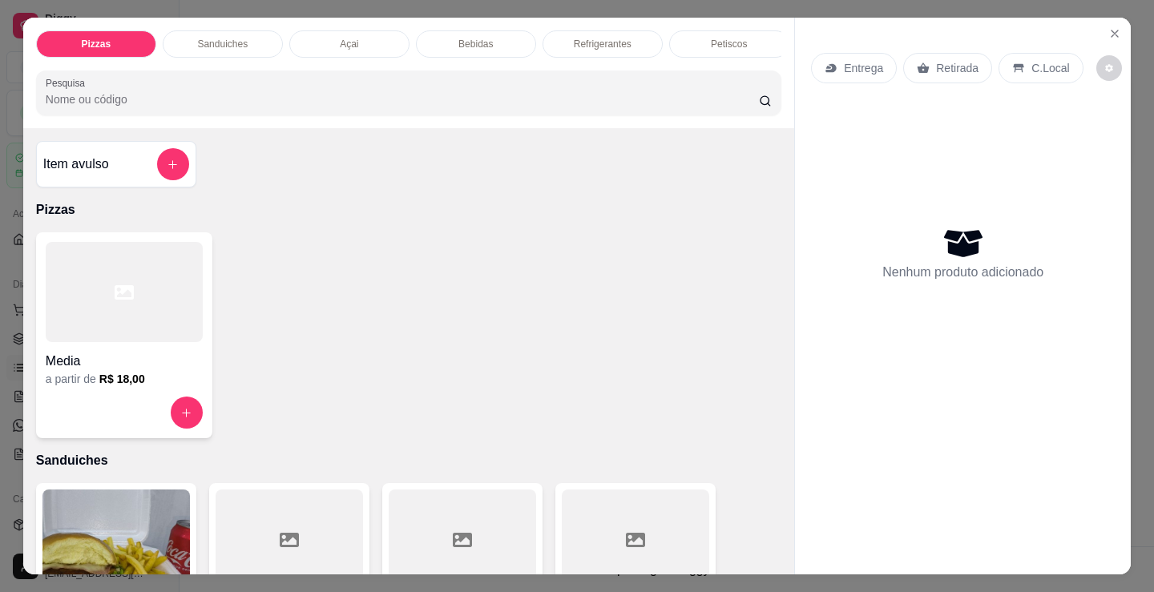
click at [108, 311] on div at bounding box center [124, 292] width 157 height 100
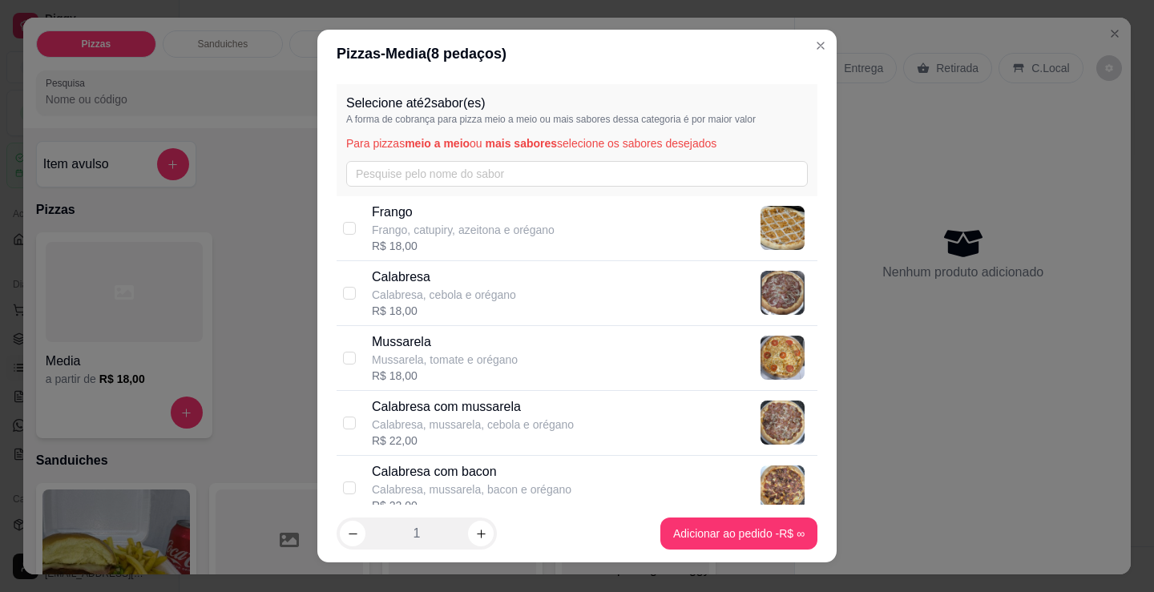
click at [450, 223] on p "Frango, catupiry, azeitona e orégano" at bounding box center [463, 230] width 183 height 16
checkbox input "true"
click at [391, 298] on p "Calabresa, cebola e orégano" at bounding box center [444, 295] width 144 height 16
checkbox input "true"
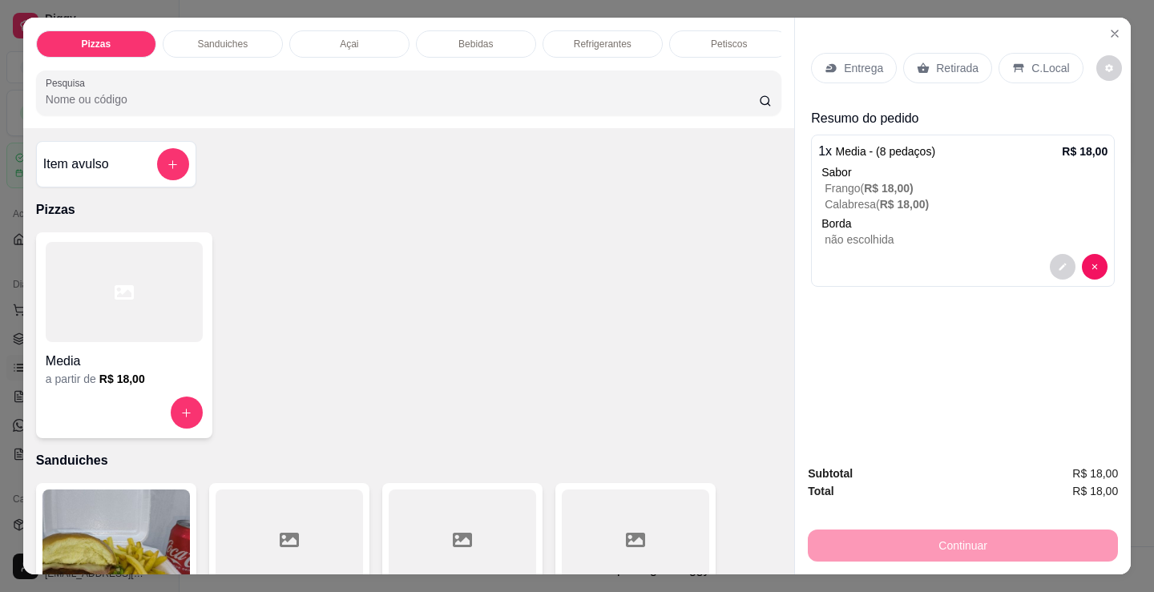
click at [484, 30] on div "Bebidas" at bounding box center [476, 43] width 120 height 27
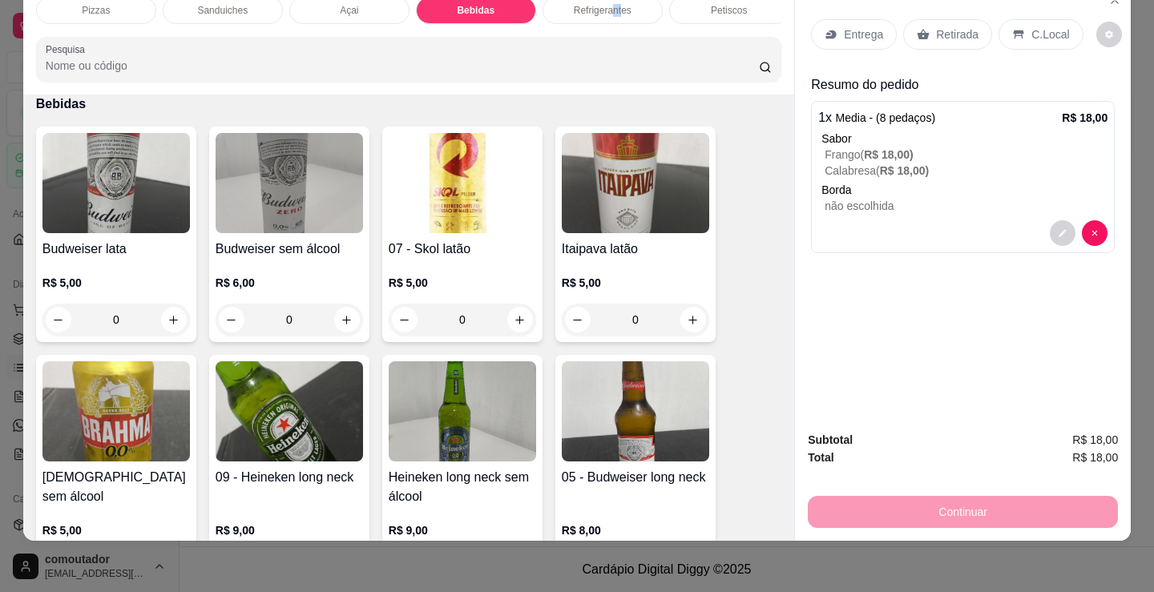
drag, startPoint x: 609, startPoint y: 6, endPoint x: 571, endPoint y: 11, distance: 38.0
click at [615, 11] on div "Refrigerantes" at bounding box center [603, 10] width 120 height 27
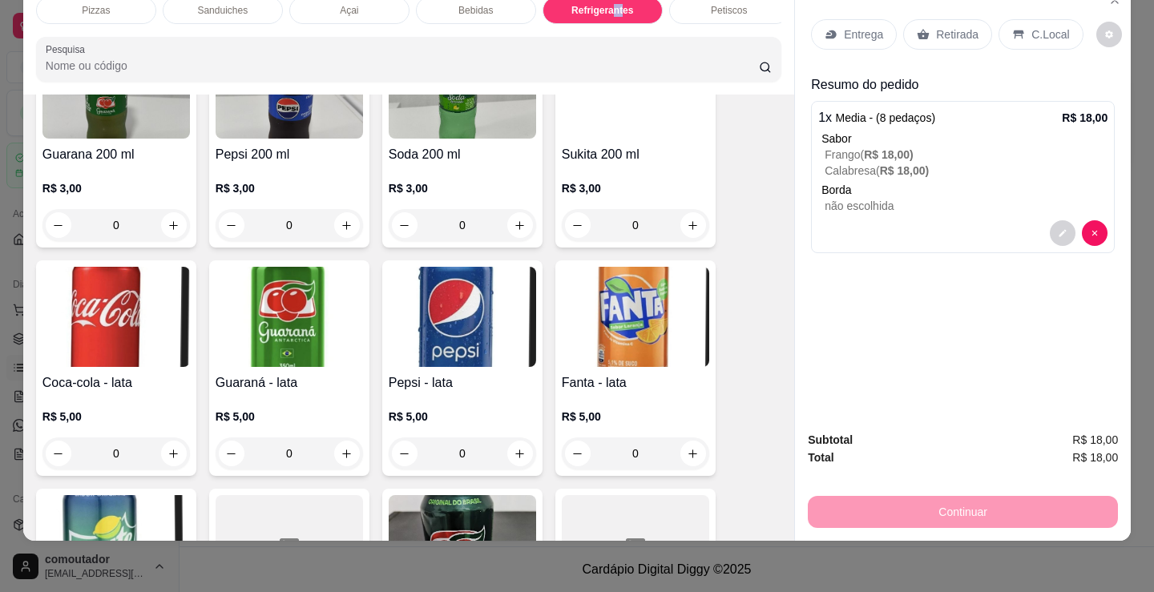
scroll to position [4391, 0]
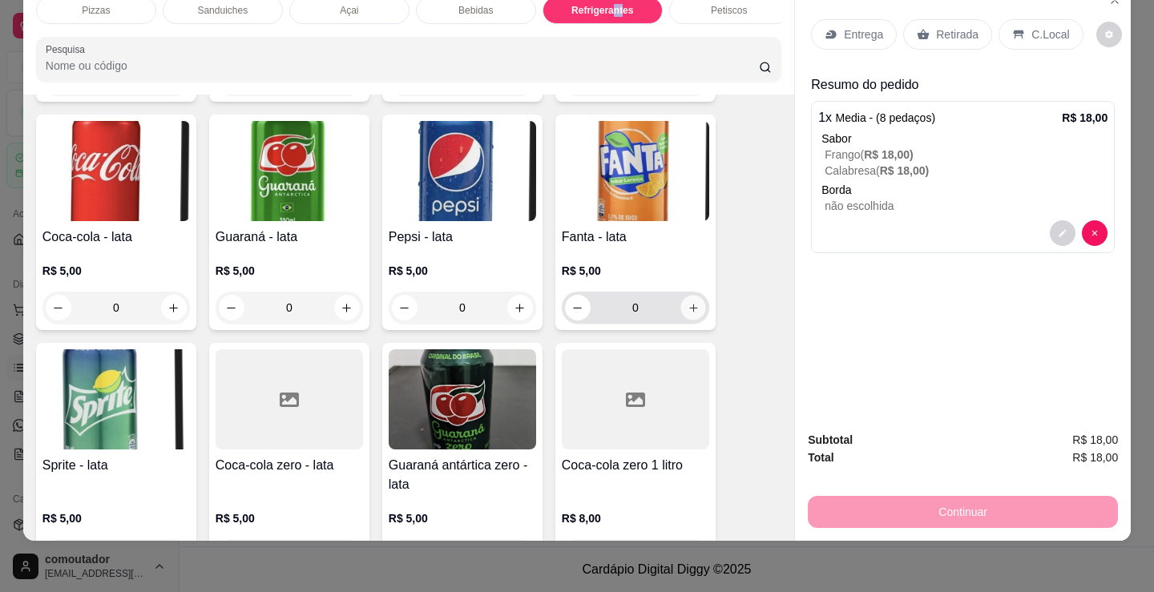
click at [689, 309] on icon "increase-product-quantity" at bounding box center [693, 308] width 8 height 8
type input "1"
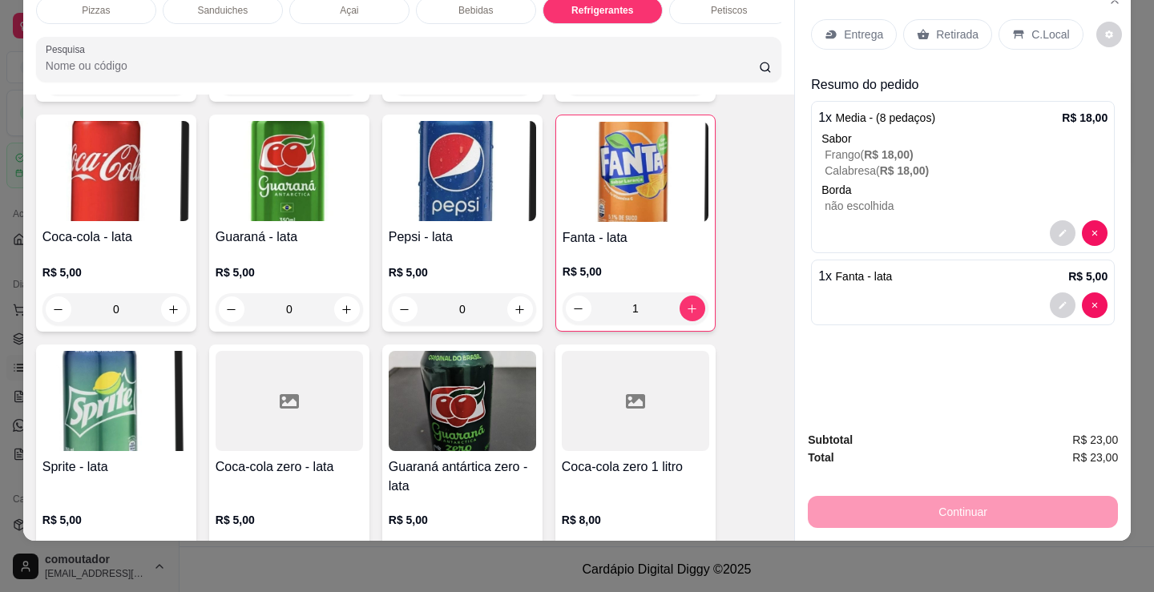
click at [931, 503] on div "Continuar" at bounding box center [963, 510] width 310 height 36
click at [858, 26] on p "Entrega" at bounding box center [863, 34] width 39 height 16
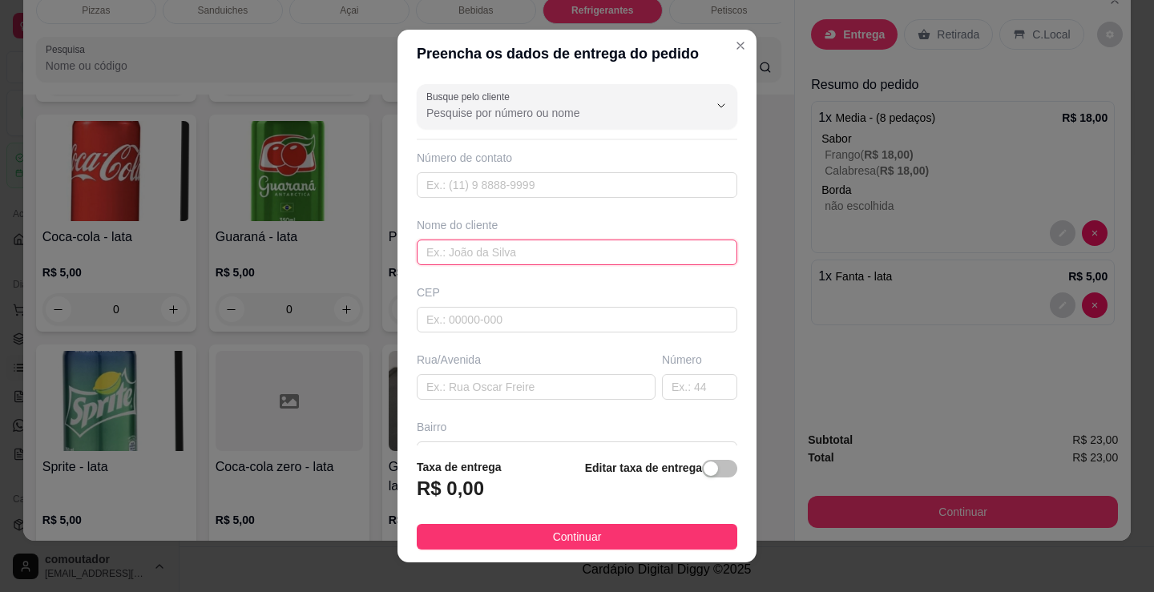
click at [500, 243] on input "text" at bounding box center [577, 253] width 321 height 26
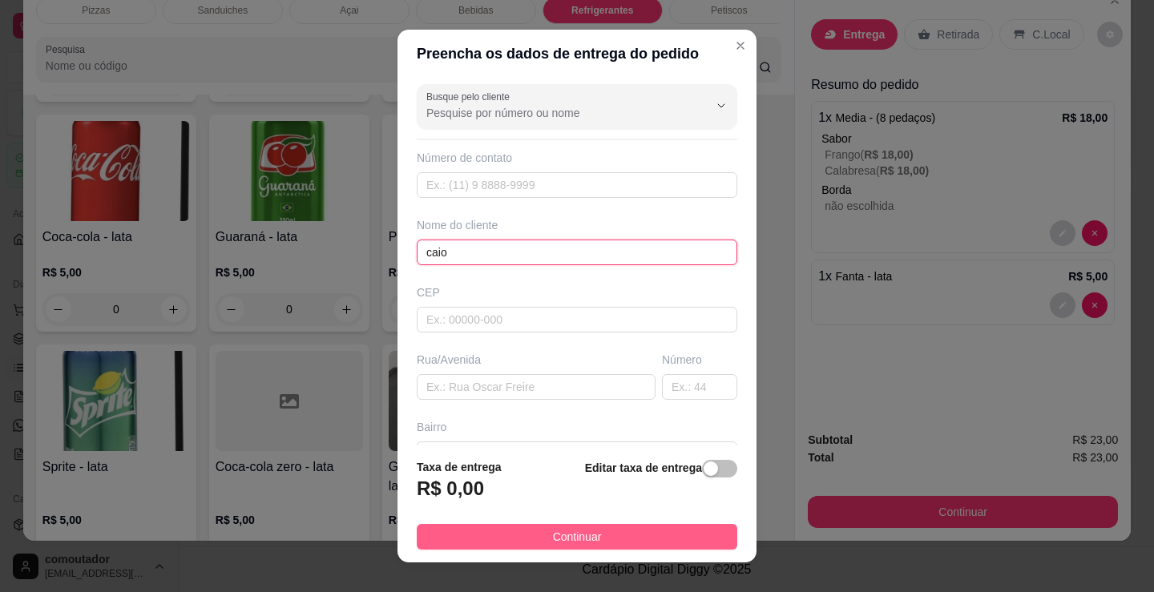
type input "caio"
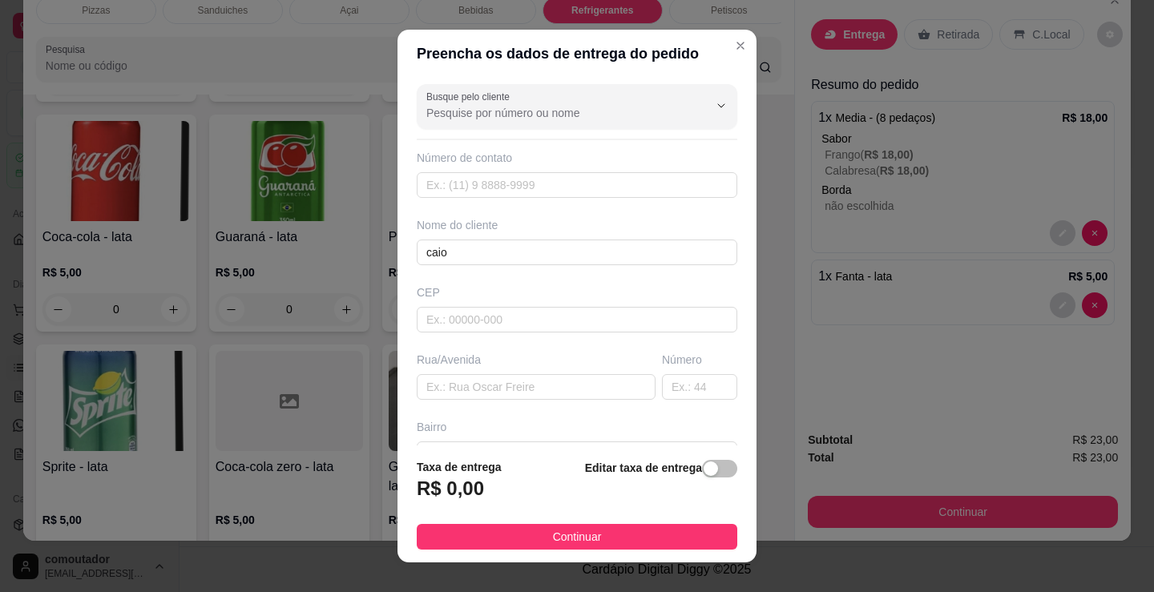
drag, startPoint x: 501, startPoint y: 539, endPoint x: 558, endPoint y: 566, distance: 63.1
click at [558, 566] on div "Preencha os dados de entrega do pedido Busque pelo cliente Número de contato No…" at bounding box center [577, 296] width 1154 height 592
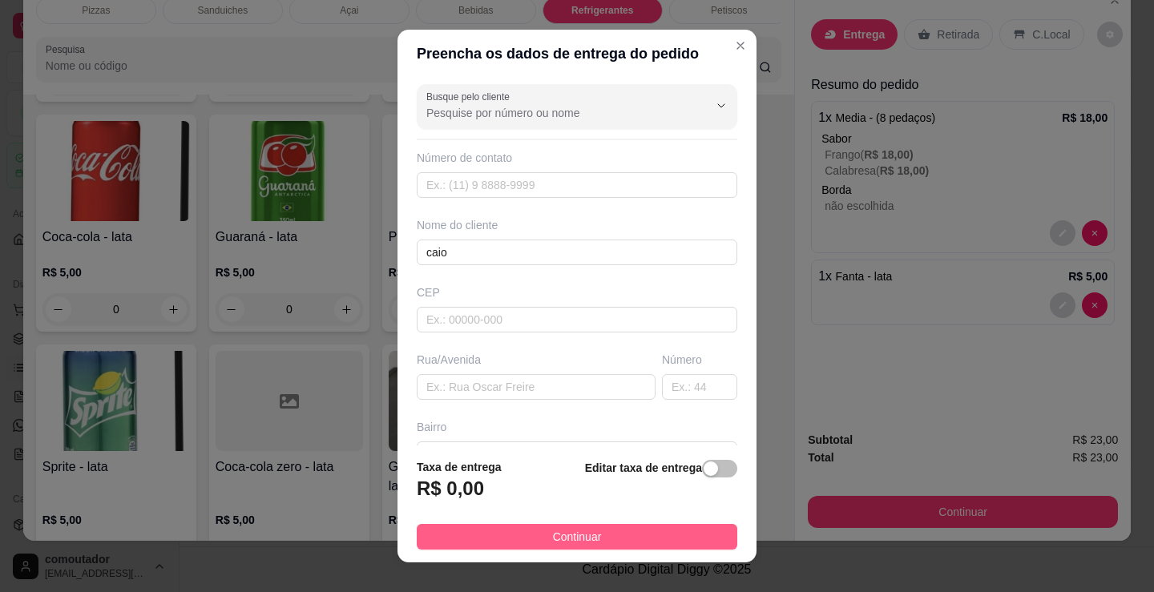
click at [641, 527] on button "Continuar" at bounding box center [577, 537] width 321 height 26
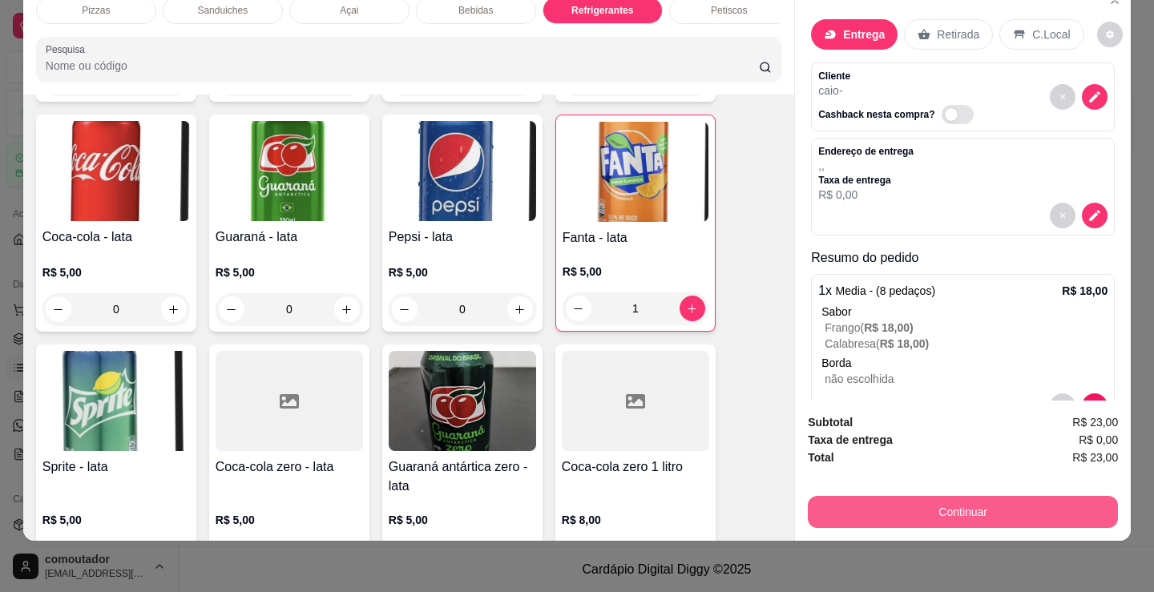
click at [819, 499] on button "Continuar" at bounding box center [963, 512] width 310 height 32
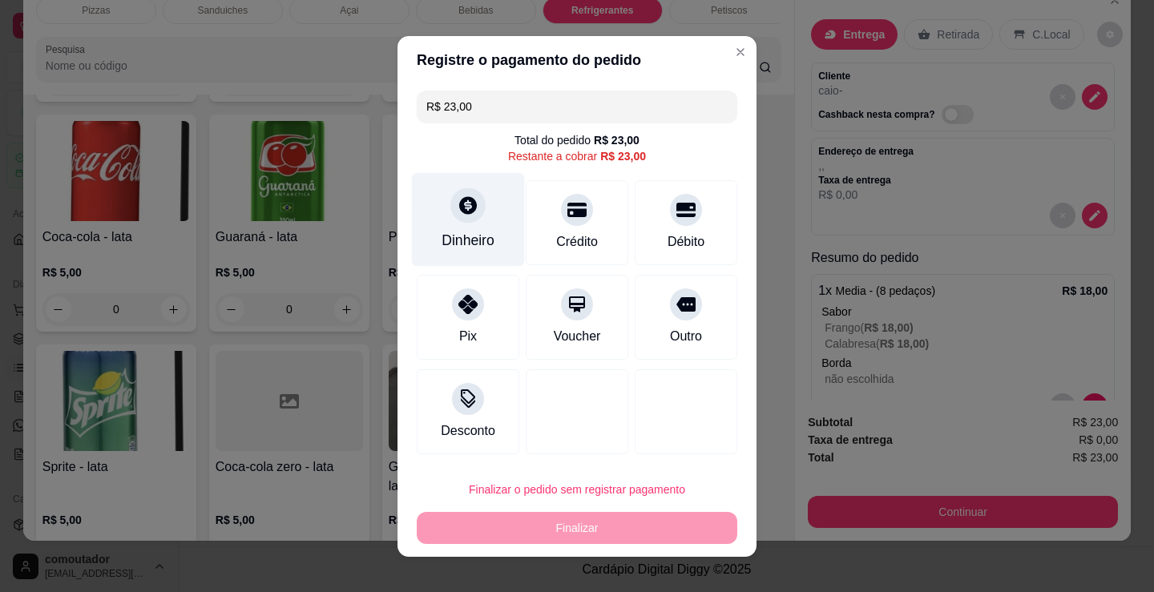
click at [452, 232] on div "Dinheiro" at bounding box center [468, 240] width 53 height 21
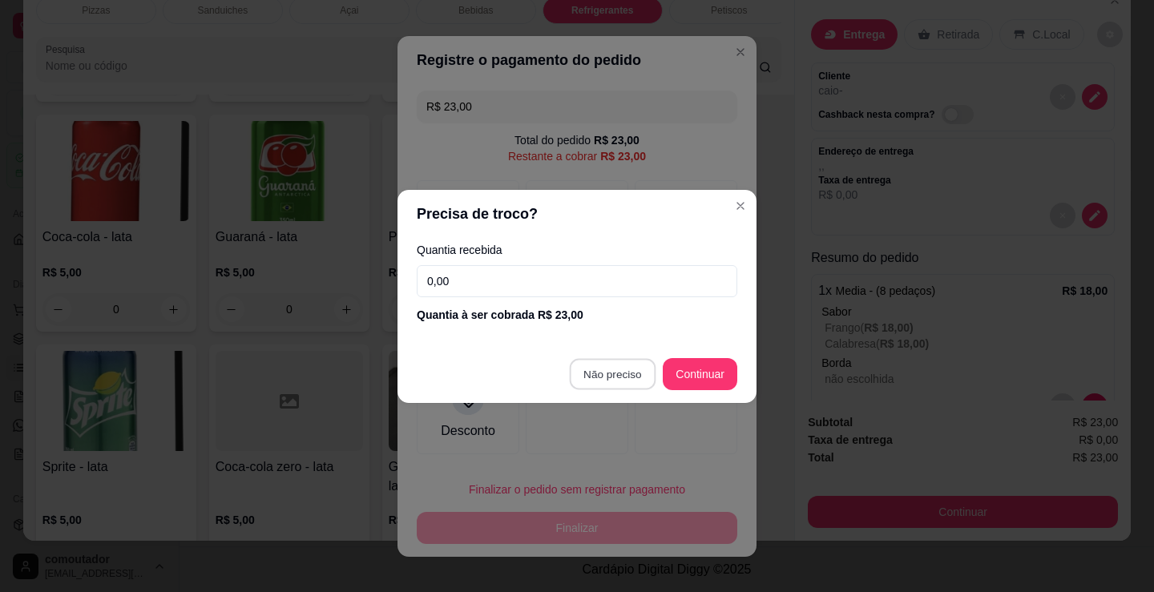
type input "R$ 0,00"
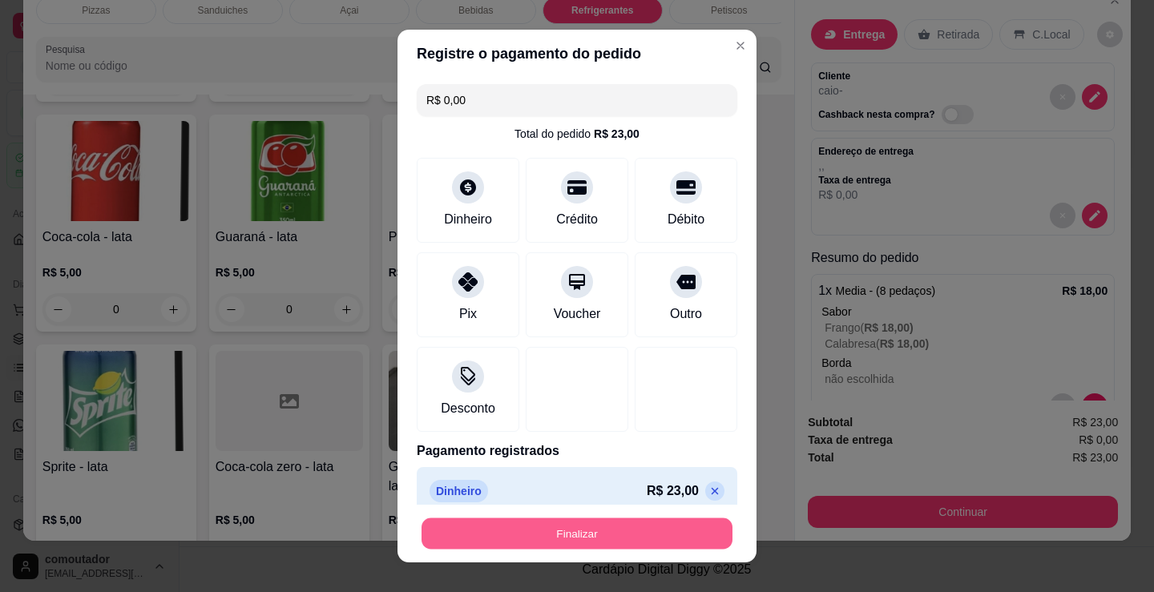
click at [540, 526] on button "Finalizar" at bounding box center [577, 534] width 311 height 31
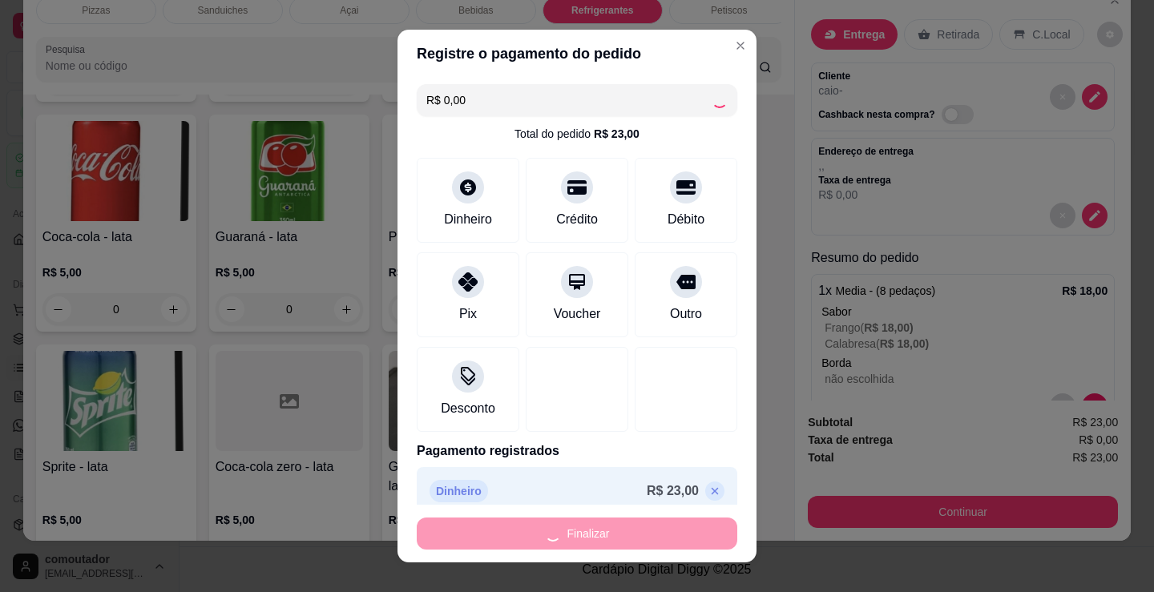
type input "0"
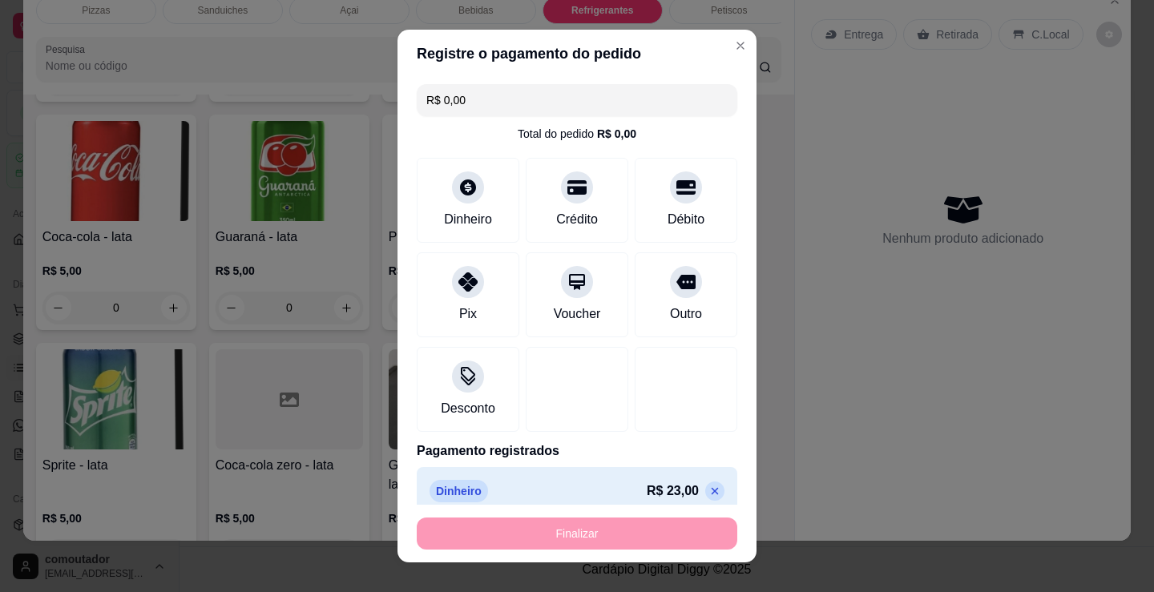
type input "-R$ 23,00"
